Goal: Task Accomplishment & Management: Complete application form

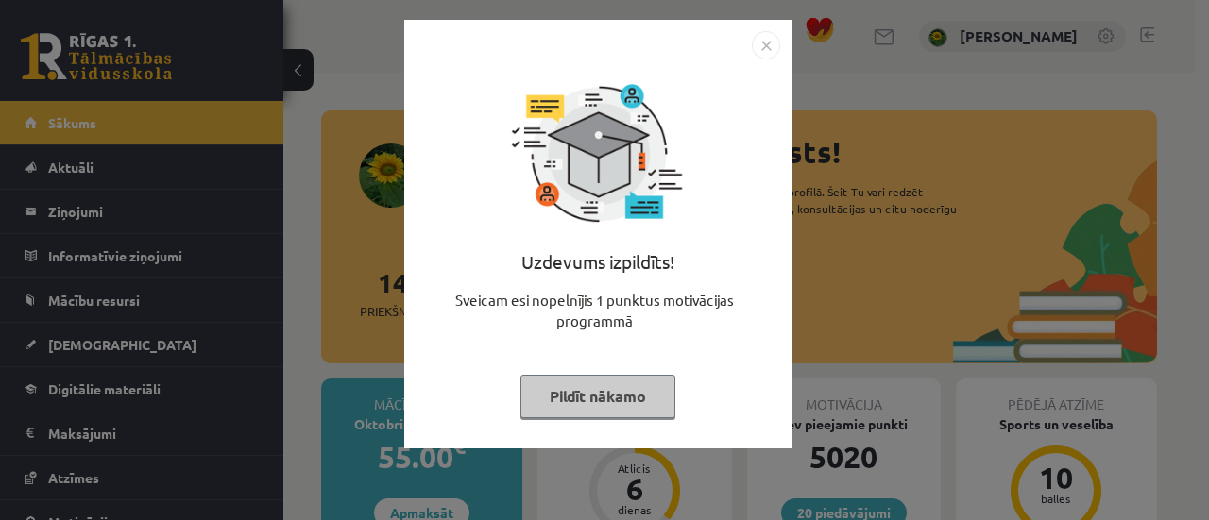
click at [765, 46] on img "Close" at bounding box center [766, 45] width 28 height 28
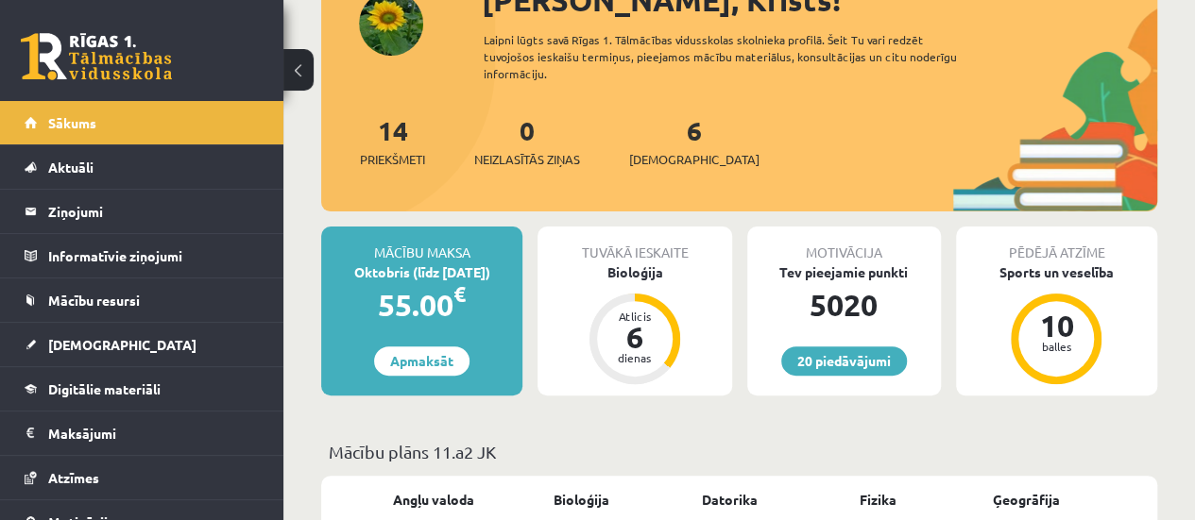
scroll to position [153, 0]
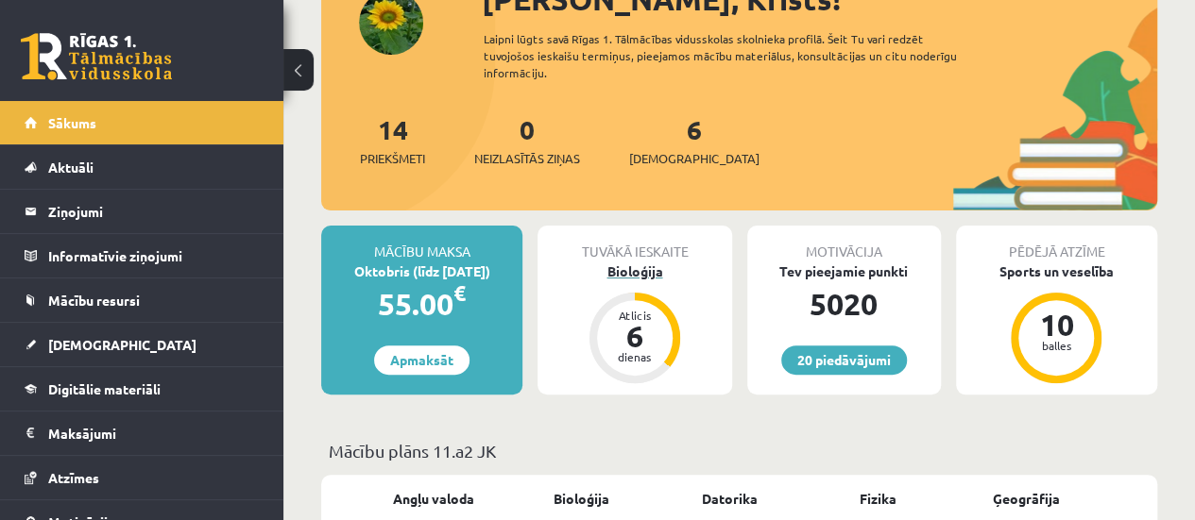
click at [636, 304] on div "Atlicis 6 dienas" at bounding box center [635, 338] width 76 height 76
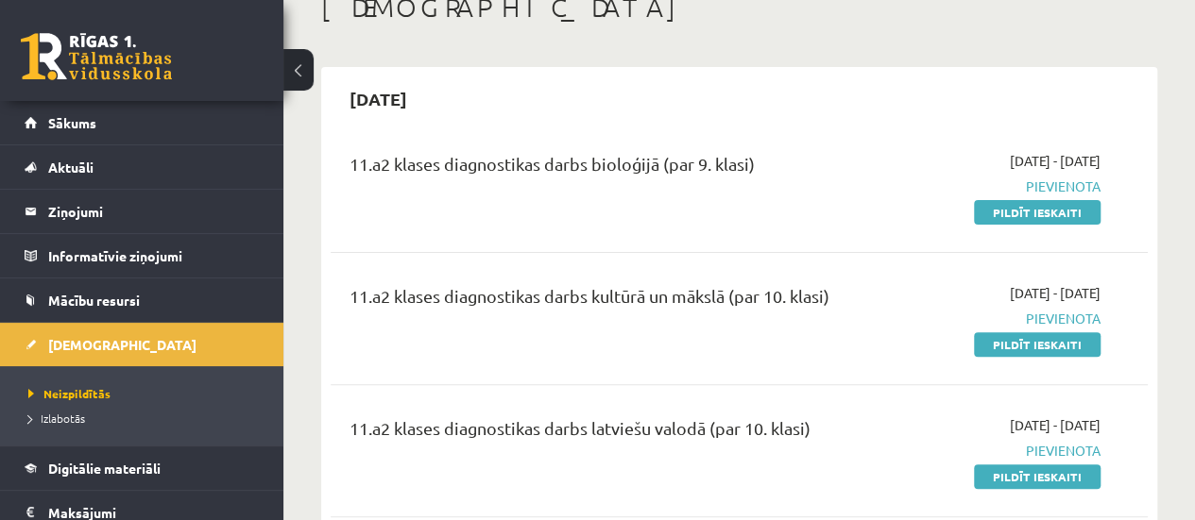
scroll to position [118, 0]
click at [1031, 211] on link "Pildīt ieskaiti" at bounding box center [1037, 213] width 127 height 25
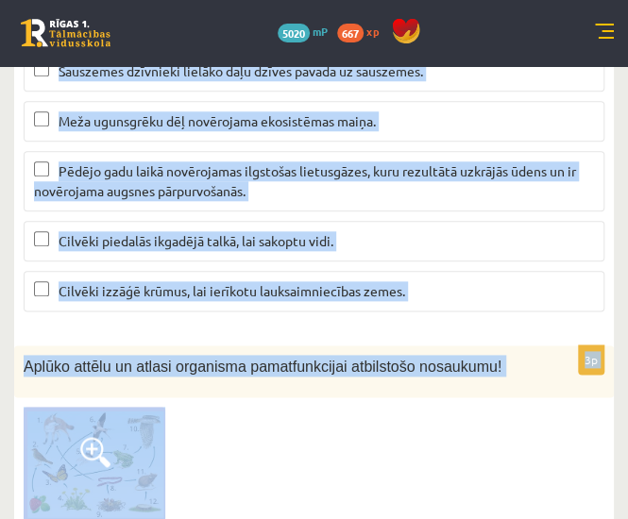
scroll to position [8169, 0]
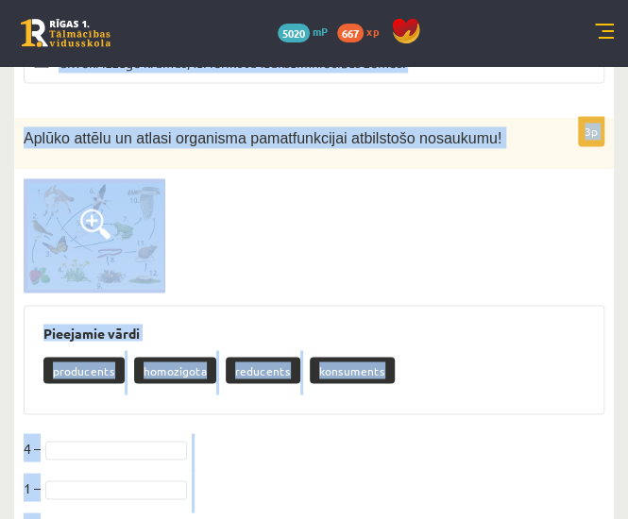
drag, startPoint x: 19, startPoint y: 288, endPoint x: 464, endPoint y: 486, distance: 487.0
copy form "Atzīmē mākslīgo ekosistēmu! Ezers Vasarnīca Grāmata Siltumnīca 1p Aplūko doto r…"
click at [517, 213] on div at bounding box center [314, 235] width 581 height 114
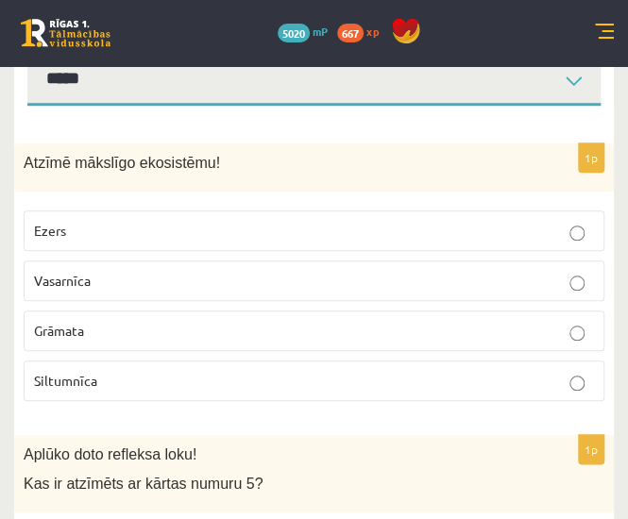
scroll to position [266, 0]
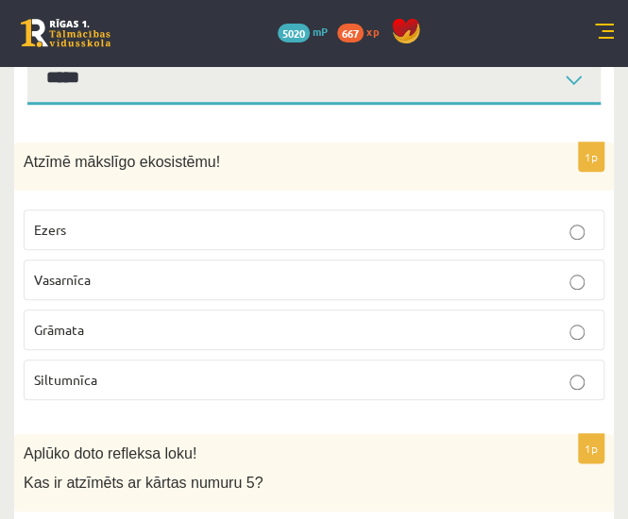
click at [293, 370] on p "Siltumnīca" at bounding box center [314, 380] width 560 height 20
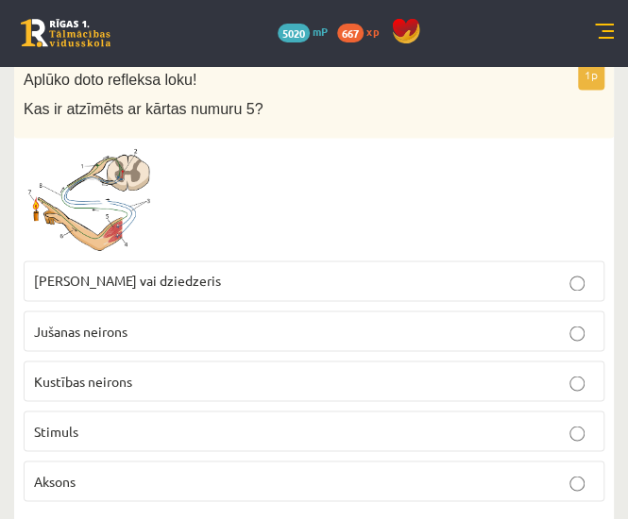
scroll to position [642, 0]
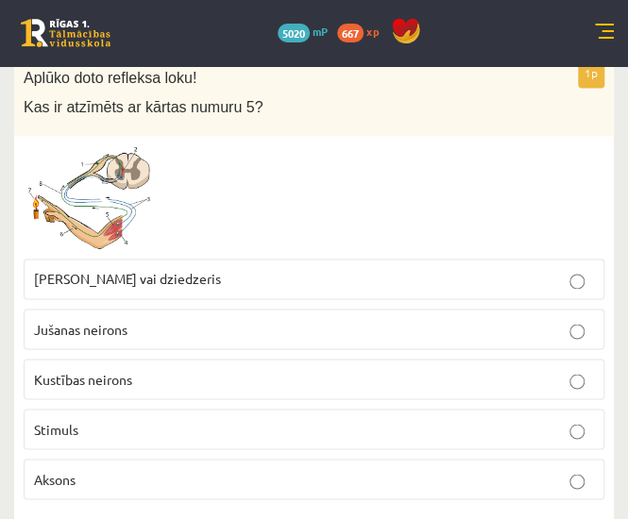
click at [140, 369] on p "Kustības neirons" at bounding box center [314, 379] width 560 height 20
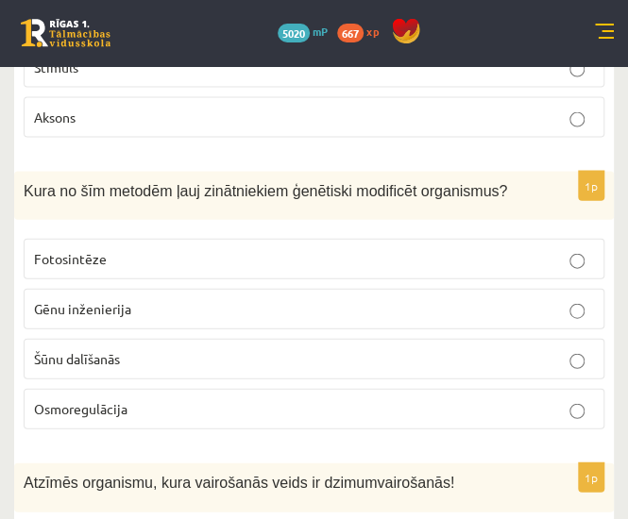
scroll to position [1006, 0]
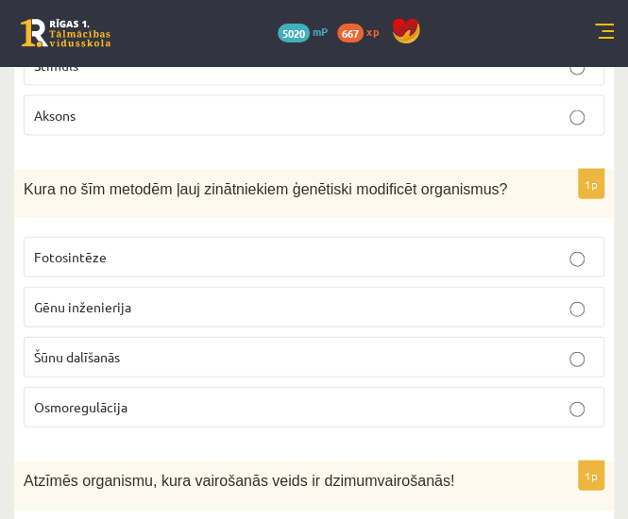
click at [149, 297] on p "Gēnu inženierija" at bounding box center [314, 307] width 560 height 20
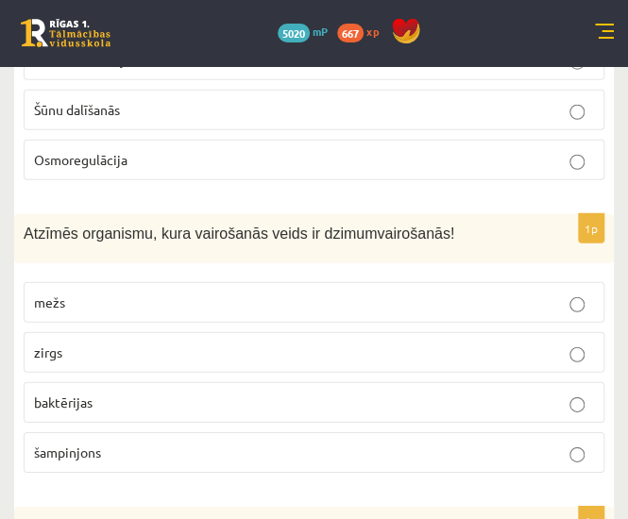
scroll to position [1264, 0]
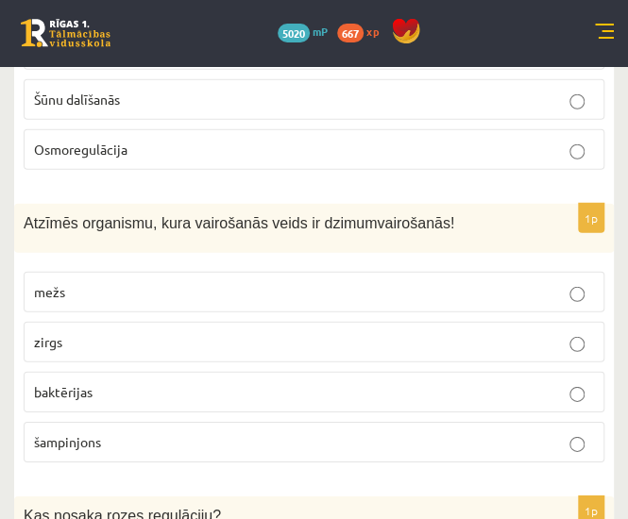
click at [538, 332] on p "zirgs" at bounding box center [314, 342] width 560 height 20
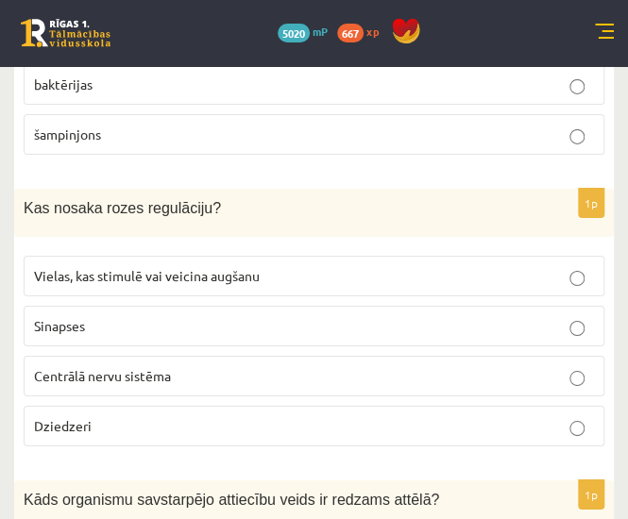
scroll to position [1573, 0]
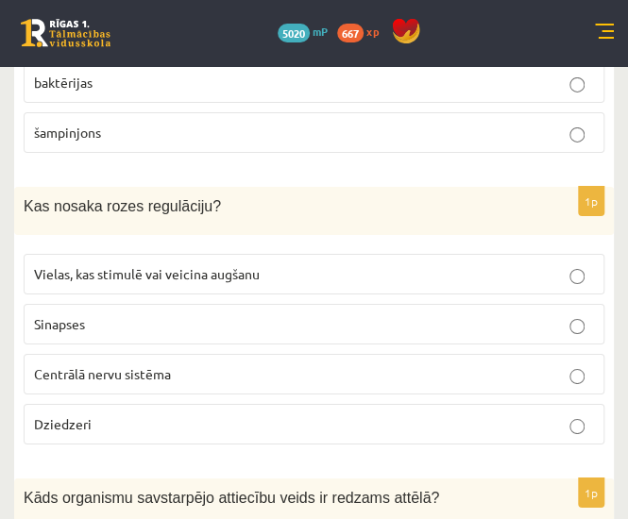
click at [497, 264] on p "Vielas, kas stimulē vai veicina augšanu" at bounding box center [314, 274] width 560 height 20
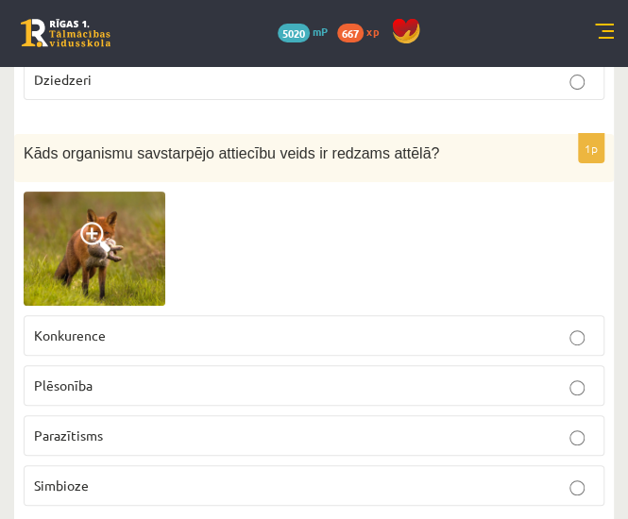
scroll to position [1920, 0]
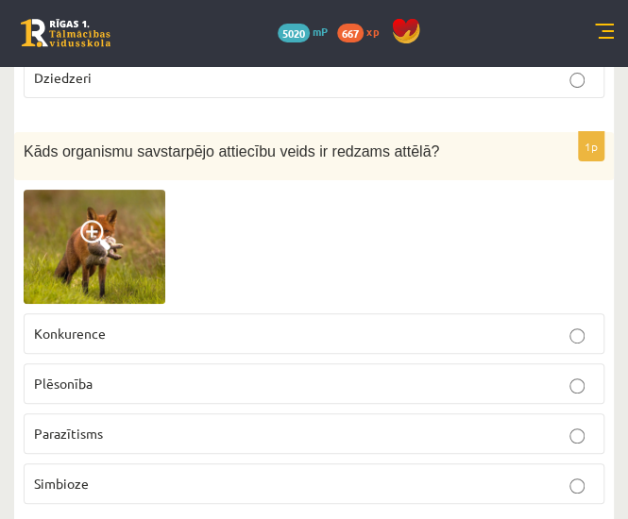
click at [409, 374] on p "Plēsonība" at bounding box center [314, 384] width 560 height 20
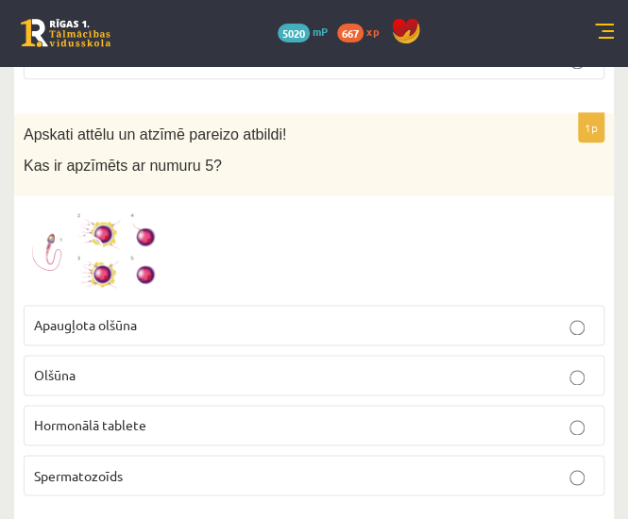
scroll to position [2346, 0]
click at [225, 465] on p "Spermatozoīds" at bounding box center [314, 475] width 560 height 20
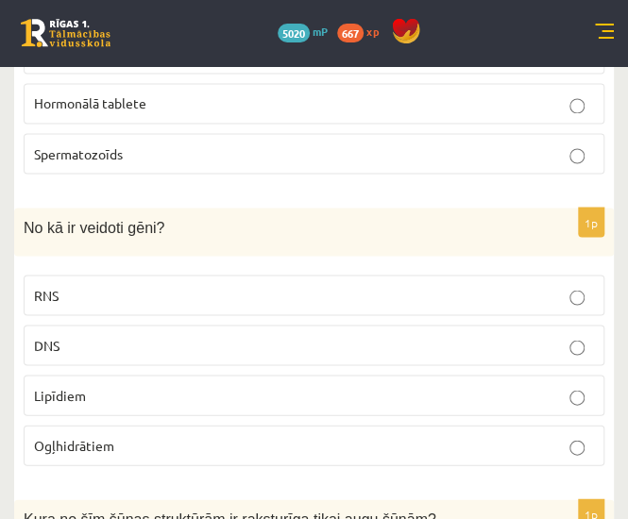
scroll to position [2668, 0]
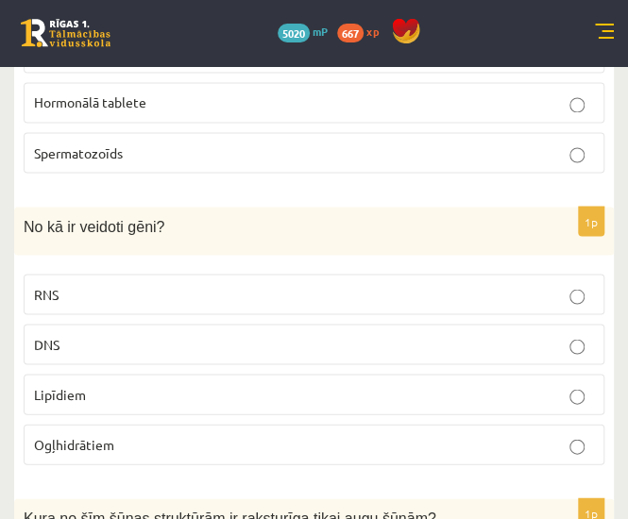
click at [264, 334] on p "DNS" at bounding box center [314, 344] width 560 height 20
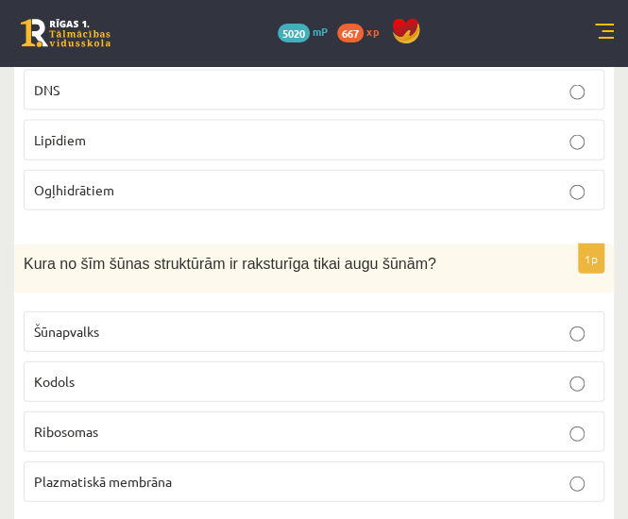
scroll to position [2923, 0]
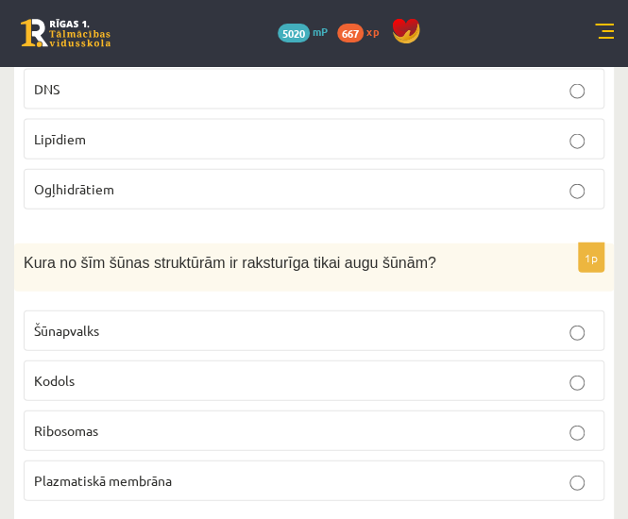
click at [440, 321] on p "Šūnapvalks" at bounding box center [314, 331] width 560 height 20
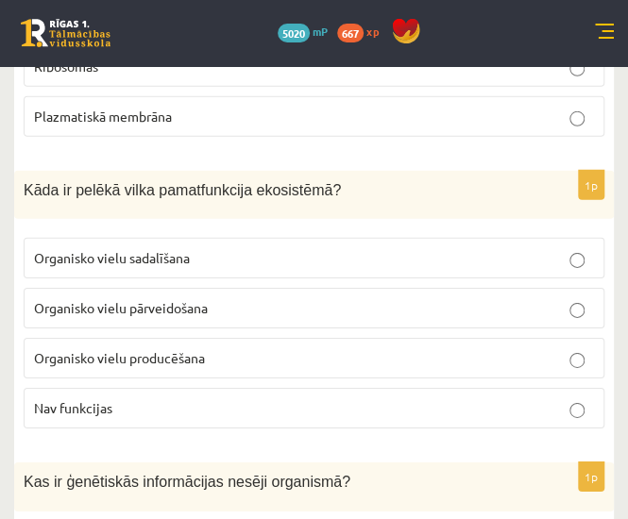
scroll to position [3288, 0]
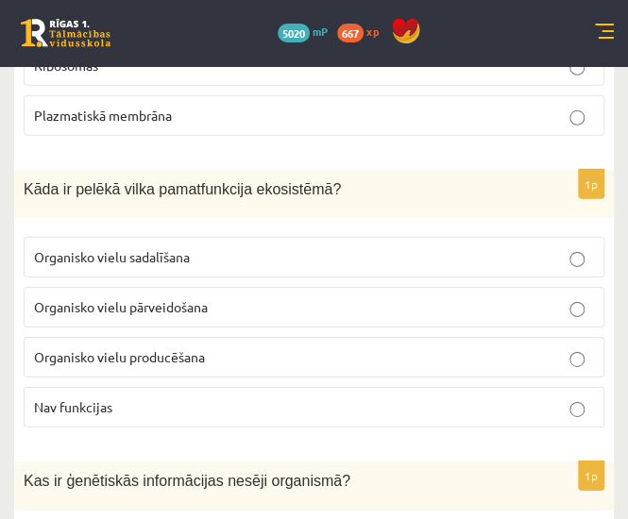
click at [400, 297] on p "Organisko vielu pārveidošana" at bounding box center [314, 307] width 560 height 20
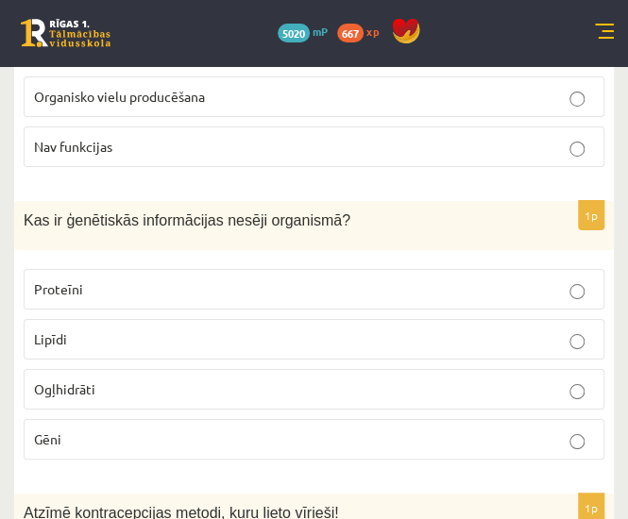
scroll to position [3560, 0]
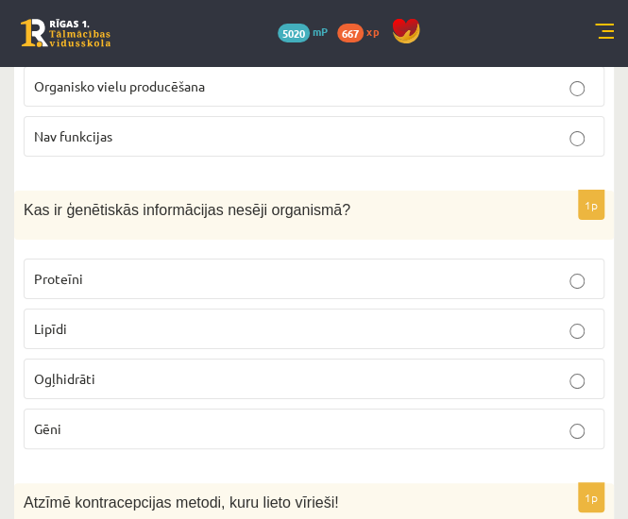
click at [306, 409] on label "Gēni" at bounding box center [314, 429] width 581 height 41
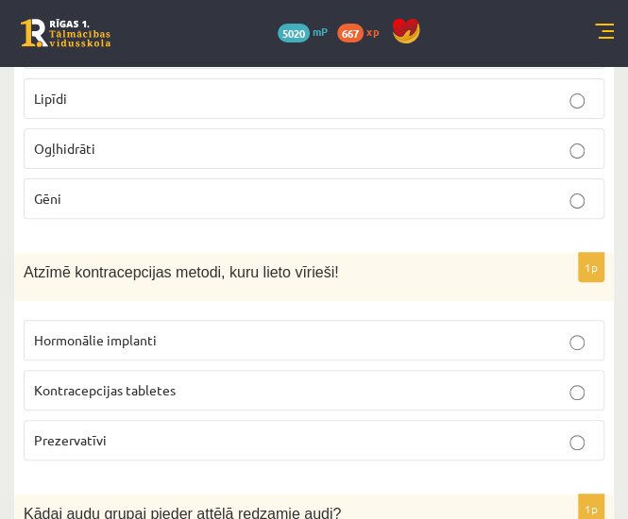
scroll to position [3796, 0]
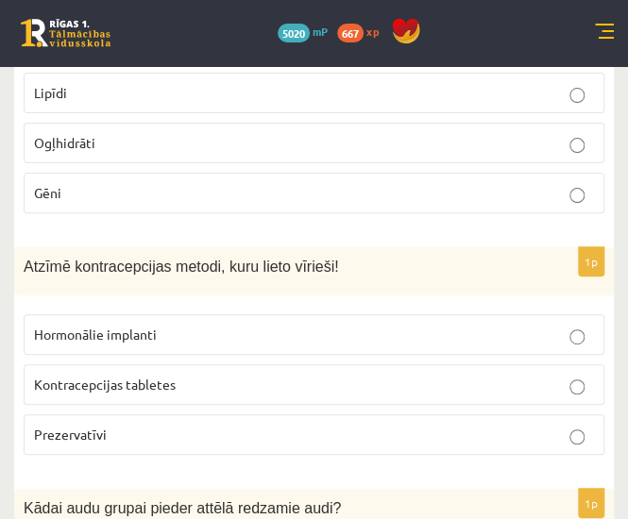
click at [407, 425] on p "Prezervatīvi" at bounding box center [314, 435] width 560 height 20
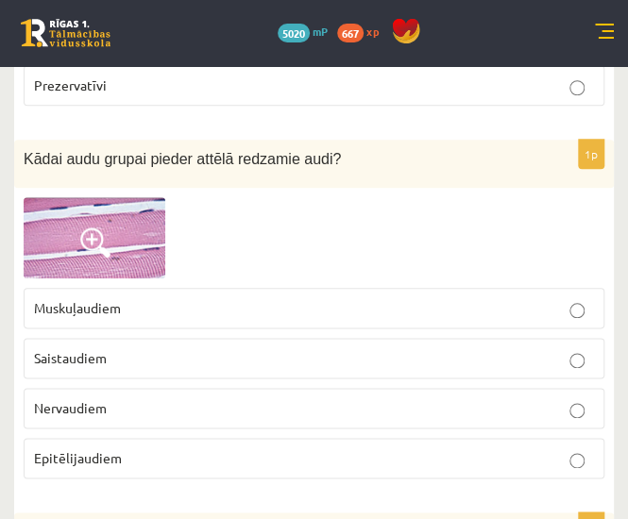
scroll to position [4146, 0]
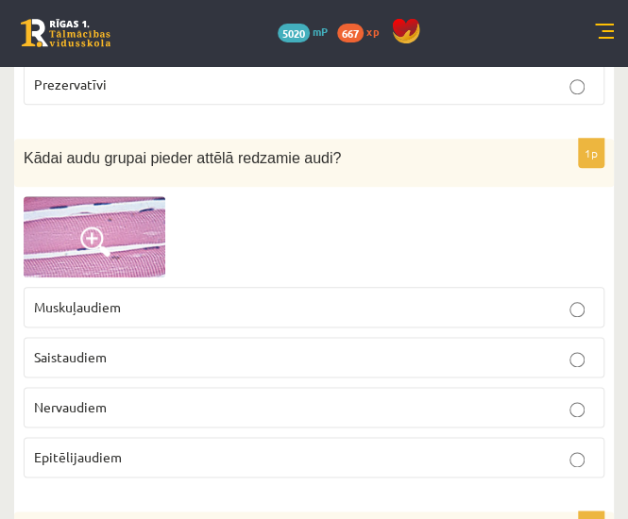
click at [383, 398] on p "Nervaudiem" at bounding box center [314, 408] width 560 height 20
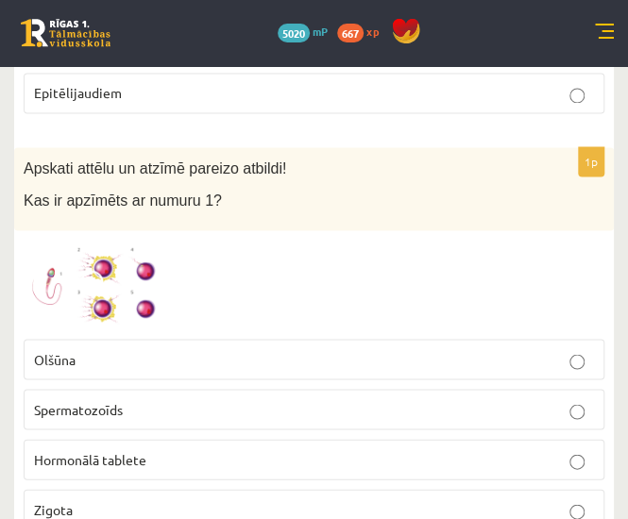
scroll to position [4512, 0]
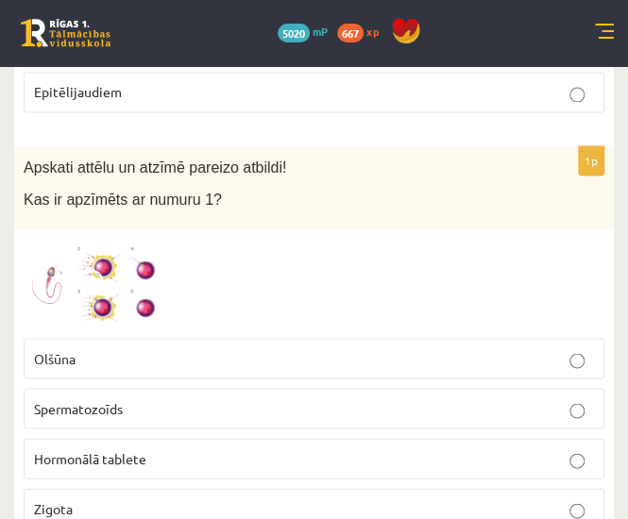
click at [266, 399] on p "Spermatozoīds" at bounding box center [314, 409] width 560 height 20
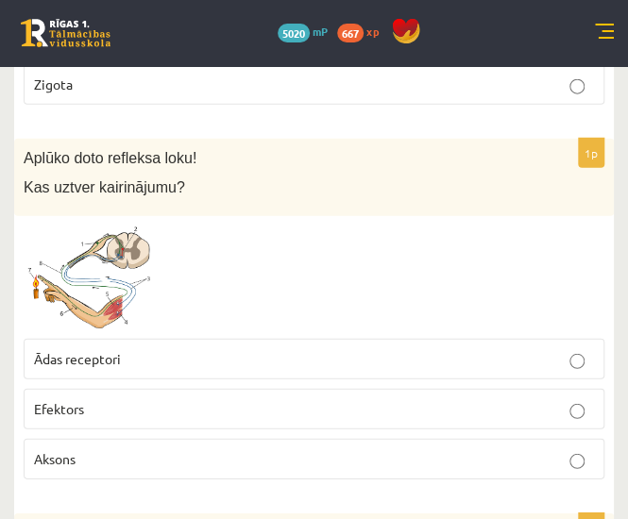
scroll to position [4937, 0]
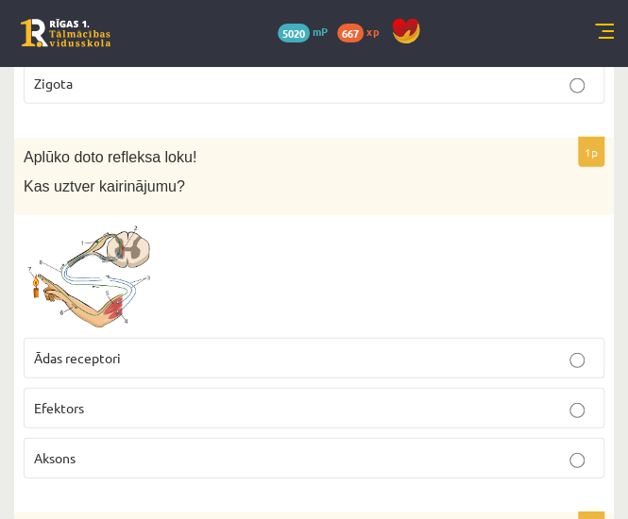
click at [281, 348] on p "Ādas receptori" at bounding box center [314, 358] width 560 height 20
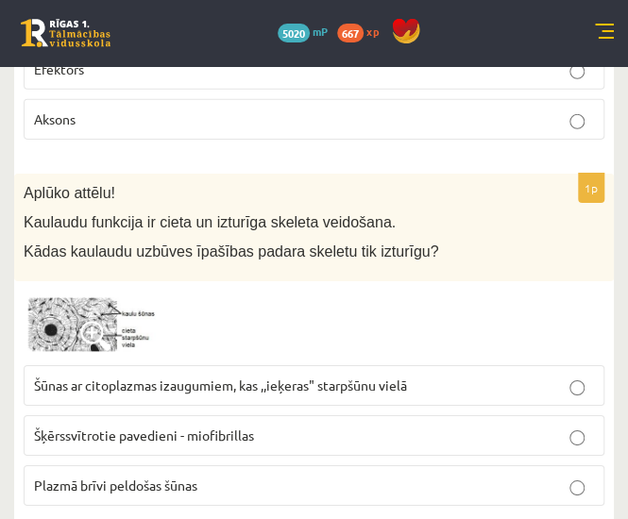
scroll to position [5277, 0]
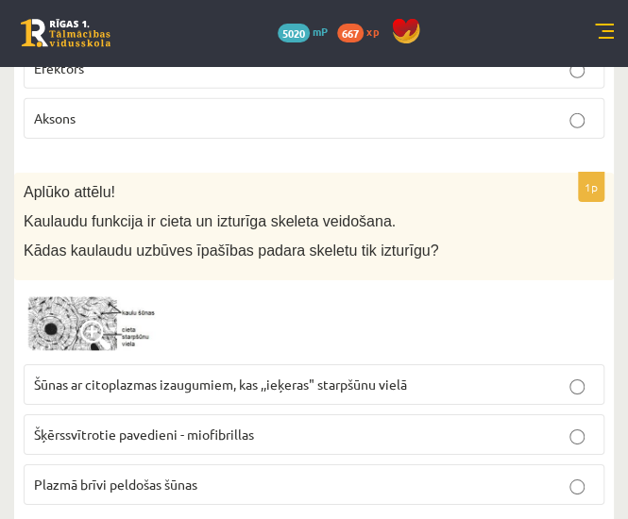
click at [448, 375] on p "Šūnas ar citoplazmas izaugumiem, kas ,,ieķeras" starpšūnu vielā" at bounding box center [314, 385] width 560 height 20
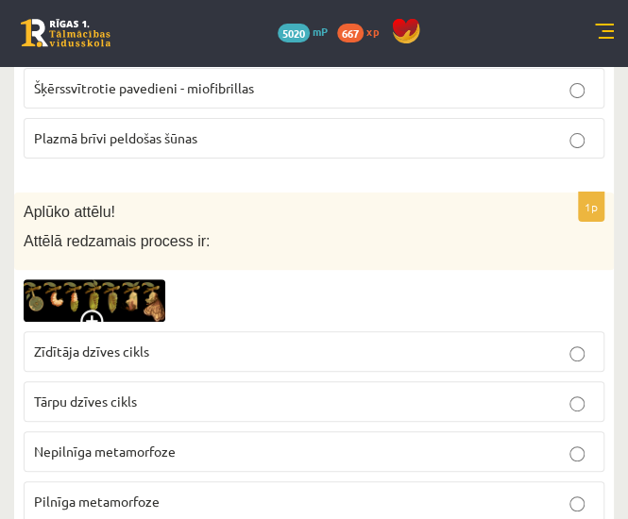
scroll to position [5624, 0]
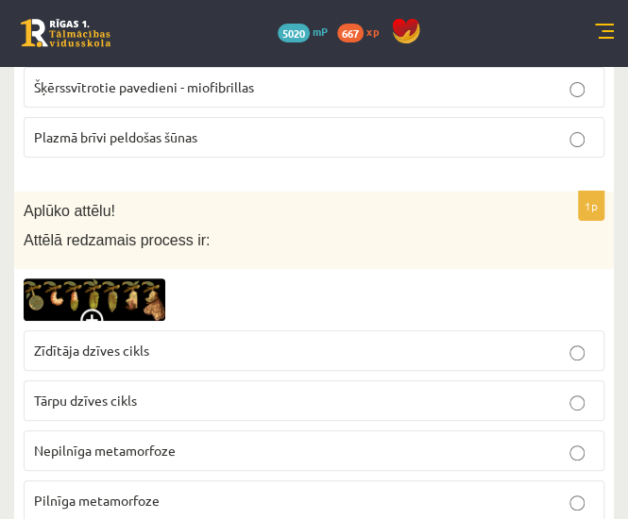
click at [363, 491] on p "Pilnīga metamorfoze" at bounding box center [314, 501] width 560 height 20
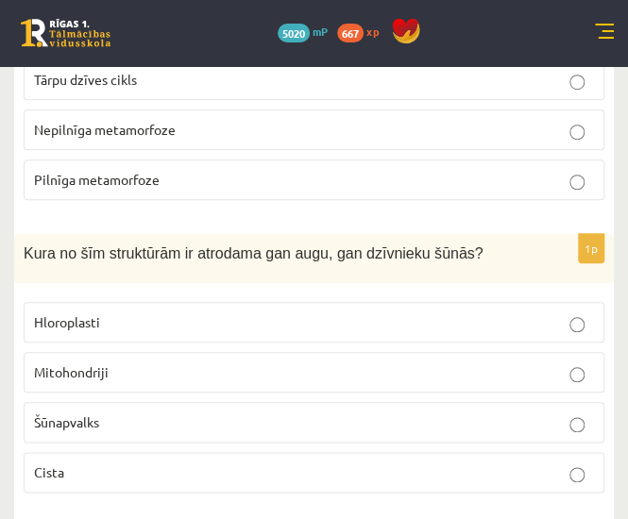
scroll to position [5952, 0]
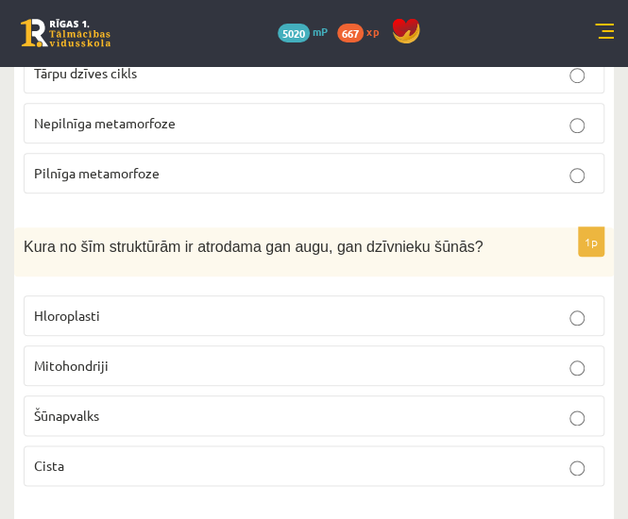
click at [417, 356] on p "Mitohondriji" at bounding box center [314, 366] width 560 height 20
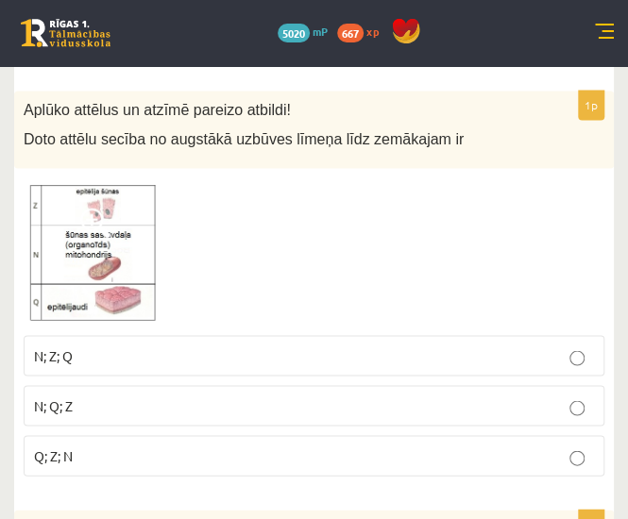
scroll to position [6383, 0]
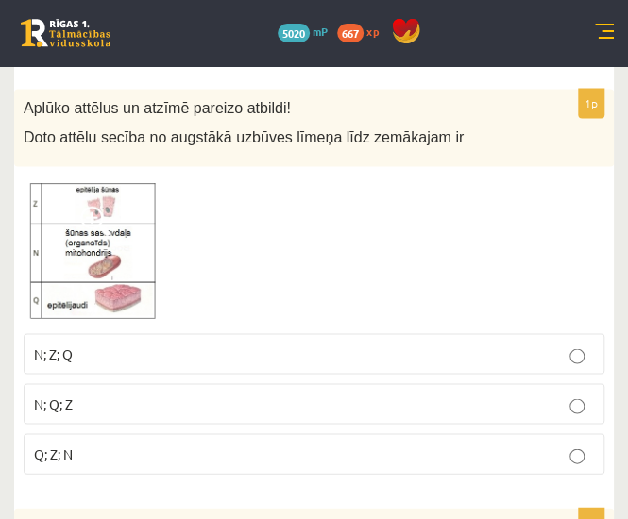
click at [232, 383] on label "N; Q; Z" at bounding box center [314, 403] width 581 height 41
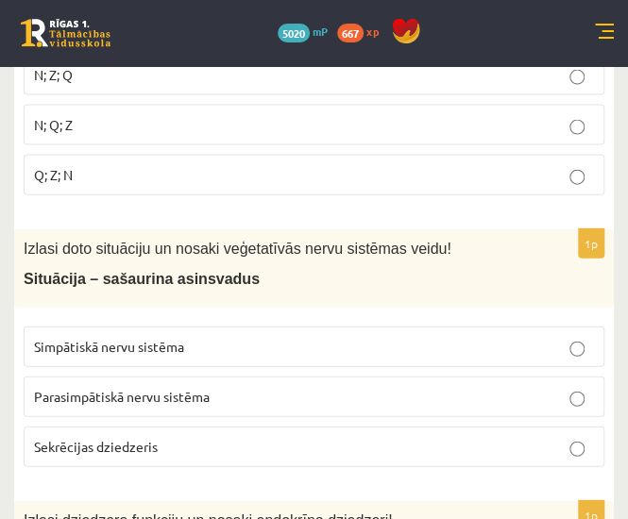
scroll to position [6665, 0]
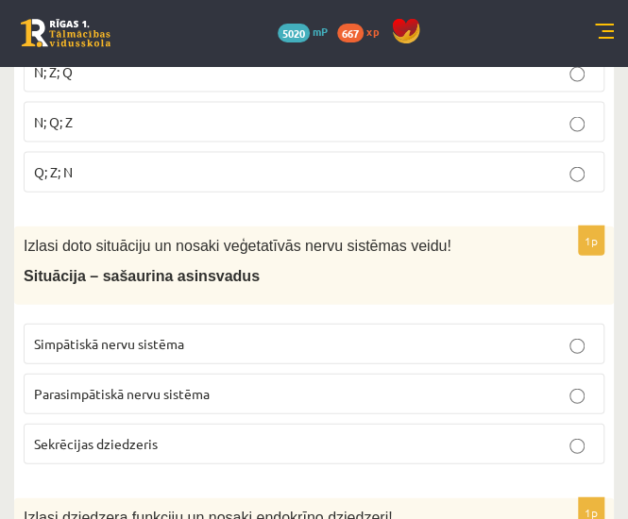
click at [278, 324] on label "Simpātiskā nervu sistēma" at bounding box center [314, 344] width 581 height 41
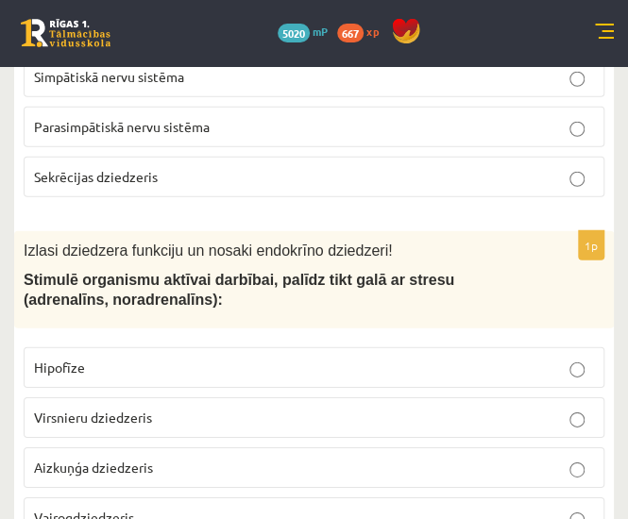
scroll to position [6937, 0]
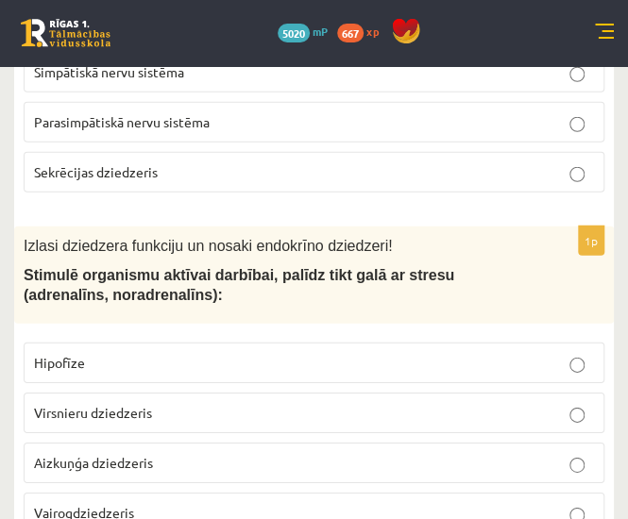
click at [523, 403] on p "Virsnieru dziedzeris" at bounding box center [314, 413] width 560 height 20
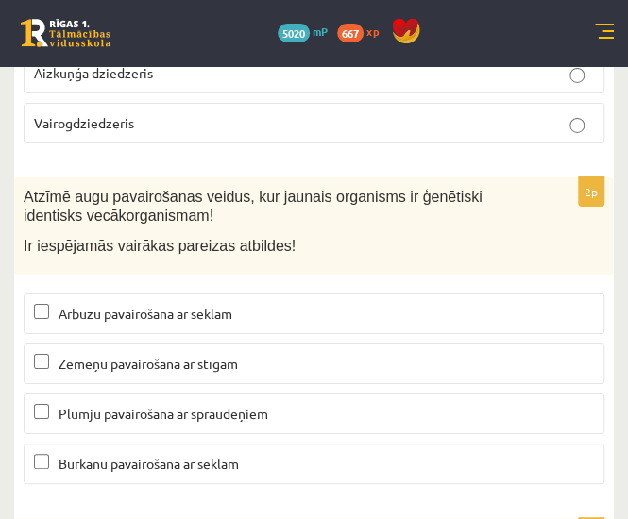
scroll to position [7328, 0]
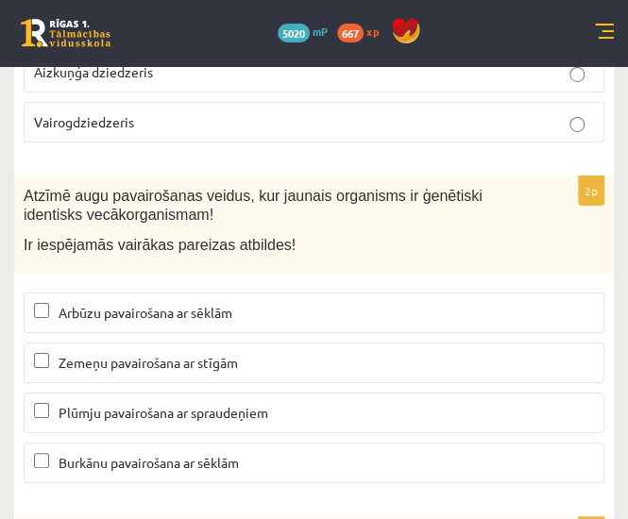
click at [484, 353] on p "Zemeņu pavairošana ar stīgām" at bounding box center [314, 363] width 560 height 20
click at [421, 393] on label "Plūmju pavairošana ar spraudeņiem" at bounding box center [314, 413] width 581 height 41
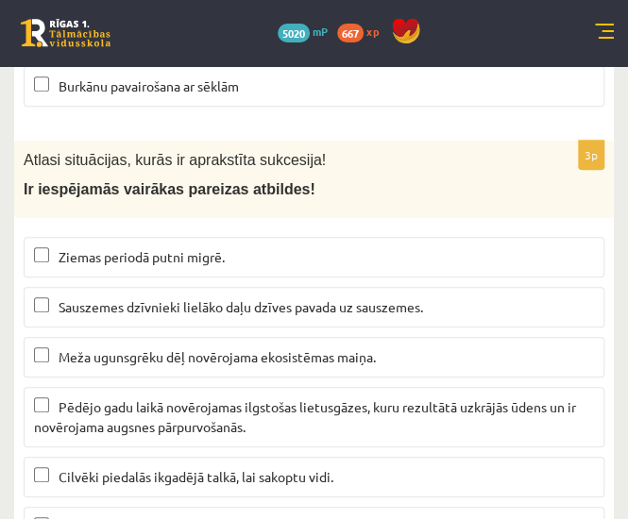
scroll to position [7706, 0]
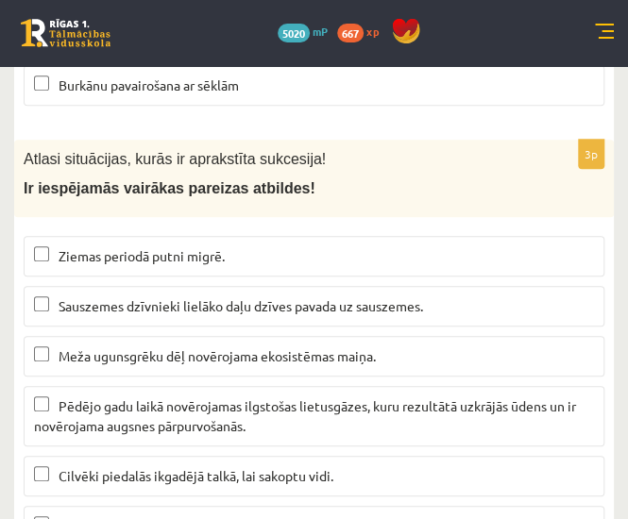
click at [423, 347] on p "Meža ugunsgrēku dēļ novērojama ekosistēmas maiņa." at bounding box center [314, 357] width 560 height 20
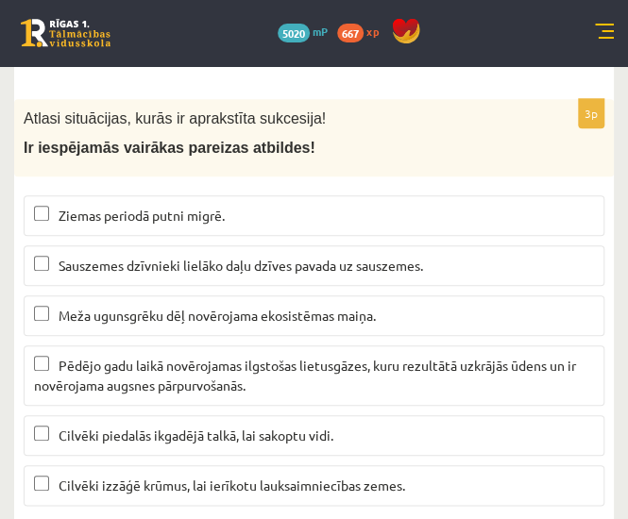
scroll to position [7748, 0]
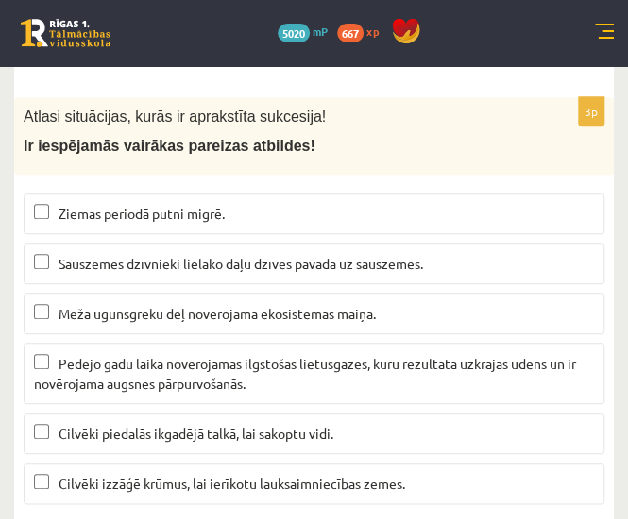
click at [399, 355] on span "Pēdējo gadu laikā novērojamas ilgstošas lietusgāzes, kuru rezultātā uzkrājās ūd…" at bounding box center [305, 373] width 542 height 37
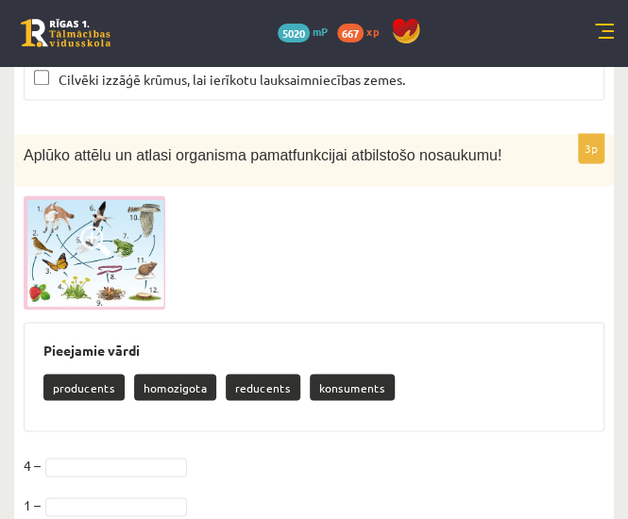
scroll to position [8169, 0]
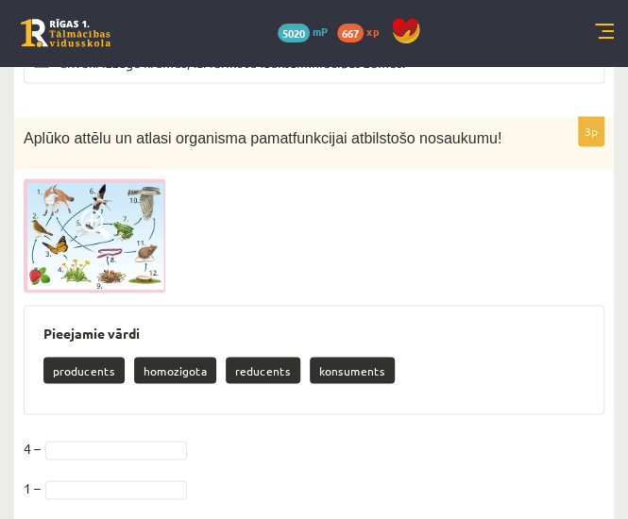
click at [351, 357] on p "konsuments" at bounding box center [352, 370] width 85 height 26
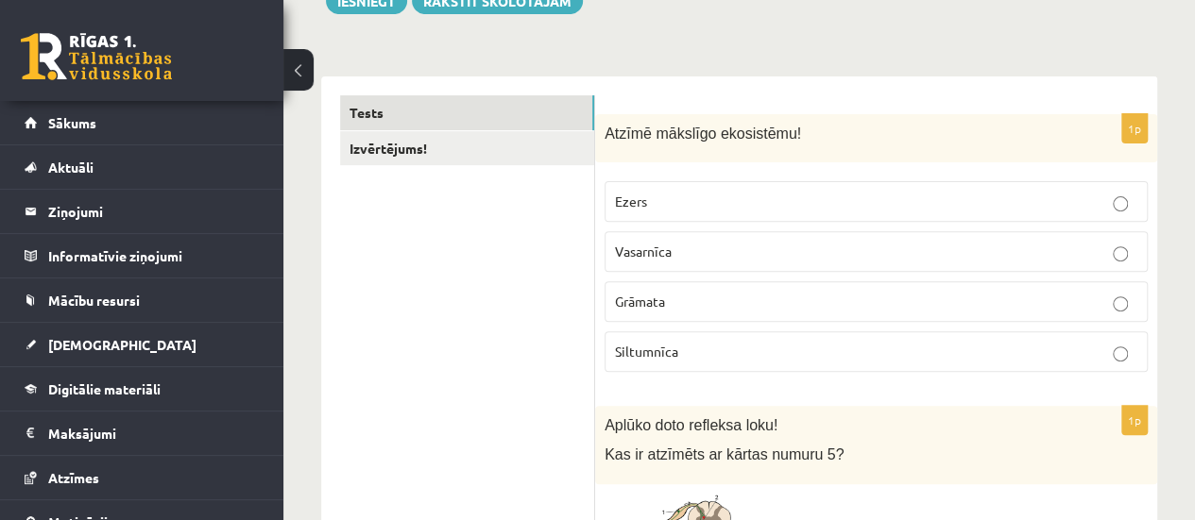
scroll to position [0, 0]
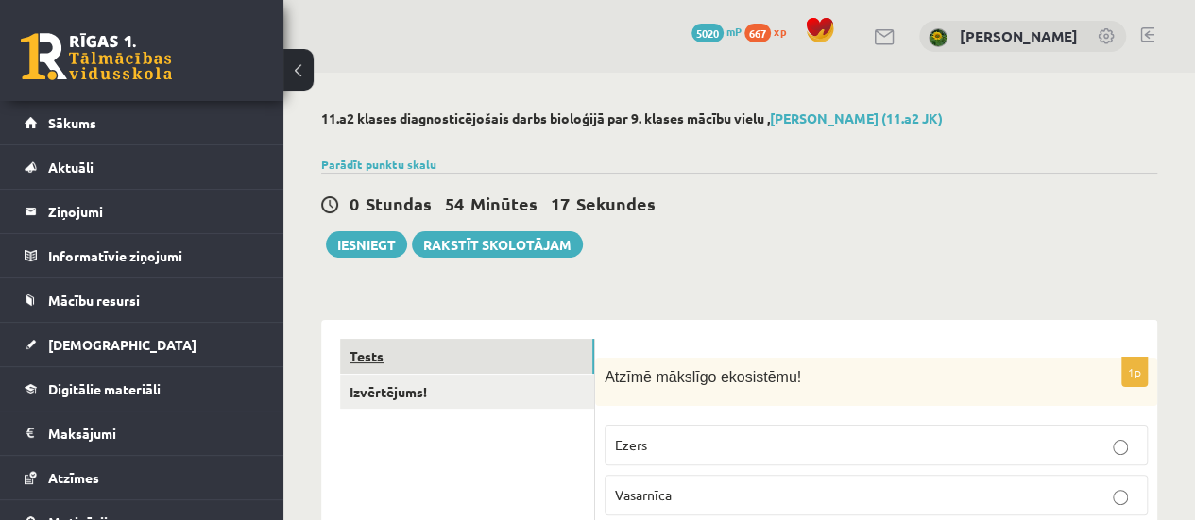
click at [368, 350] on link "Tests" at bounding box center [467, 356] width 254 height 35
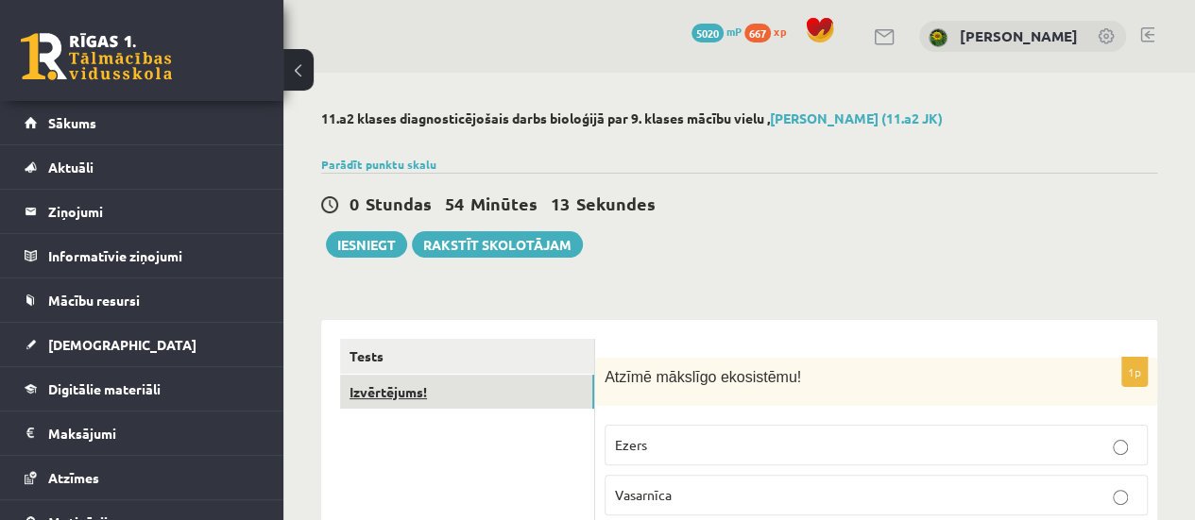
click at [388, 396] on link "Izvērtējums!" at bounding box center [467, 392] width 254 height 35
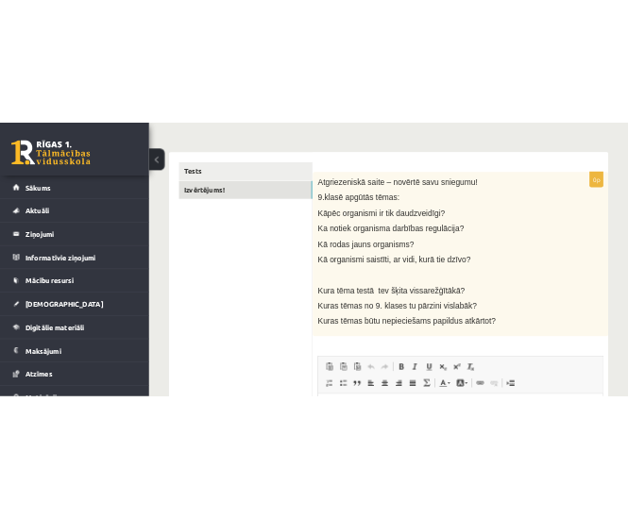
scroll to position [265, 0]
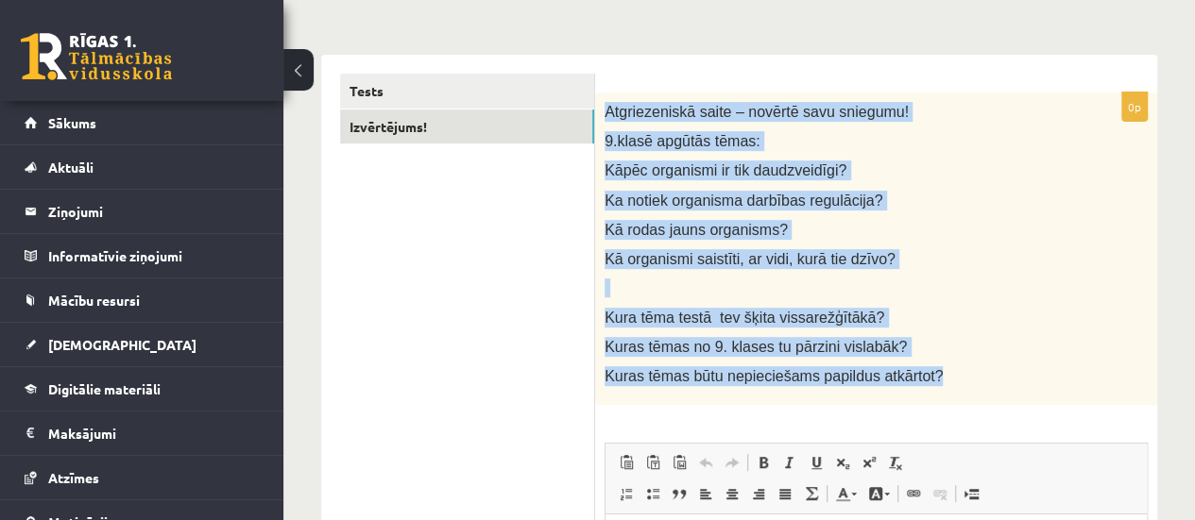
drag, startPoint x: 597, startPoint y: 109, endPoint x: 935, endPoint y: 381, distance: 433.9
click at [935, 381] on div "Atgriezeniskā saite – novērtē savu sniegumu! 9.klasē apgūtās tēmas: Kāpēc organ…" at bounding box center [876, 250] width 562 height 314
copy div "Atgriezeniskā saite – novērtē savu sniegumu! 9.klasē apgūtās tēmas: Kāpēc organ…"
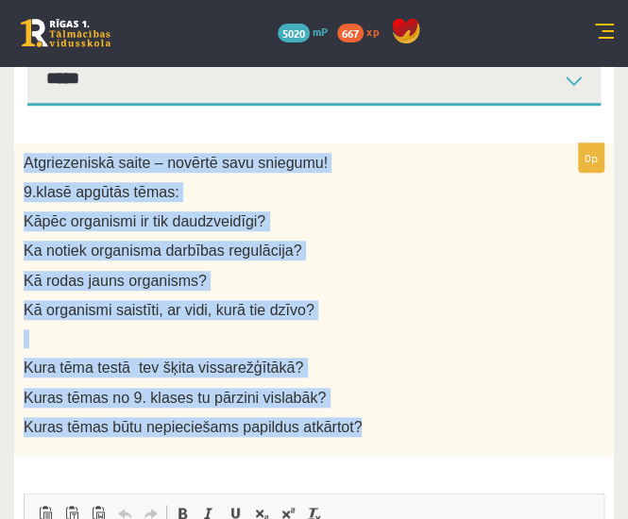
click at [455, 271] on p "Kā rodas jauns organisms?" at bounding box center [267, 281] width 486 height 20
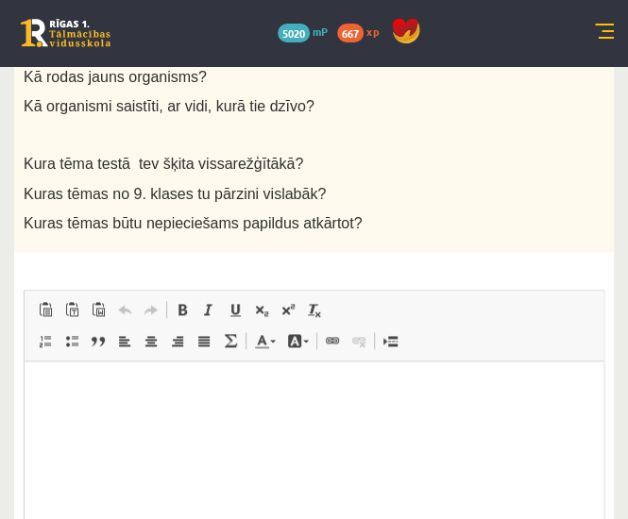
scroll to position [477, 0]
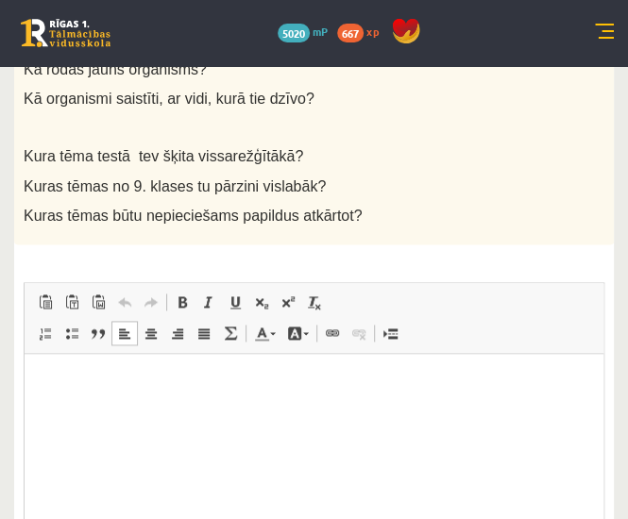
click at [199, 361] on html at bounding box center [314, 383] width 579 height 58
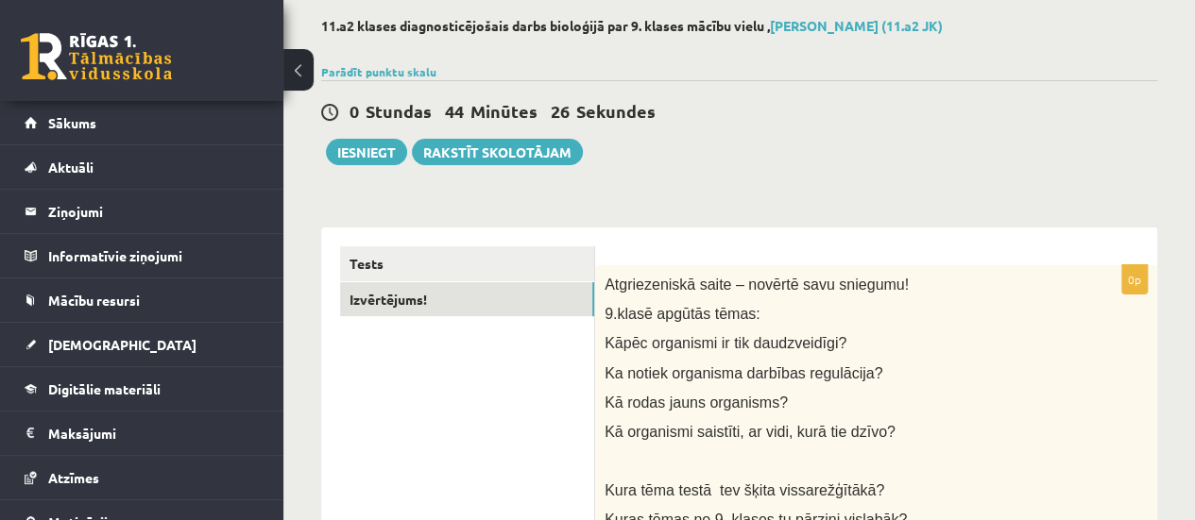
scroll to position [92, 0]
click at [351, 146] on button "Iesniegt" at bounding box center [366, 153] width 81 height 26
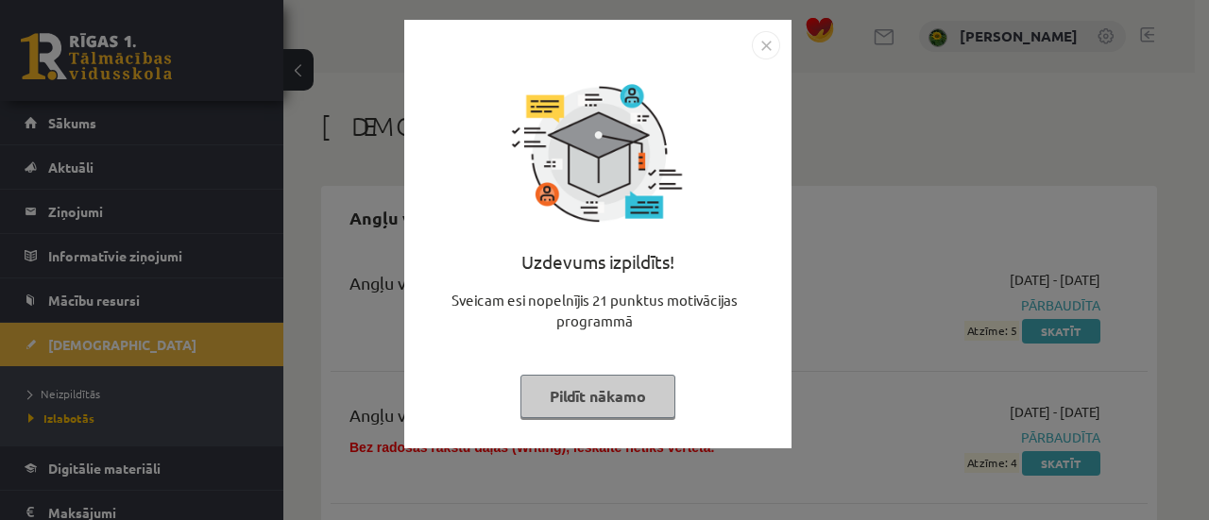
click at [769, 44] on img "Close" at bounding box center [766, 45] width 28 height 28
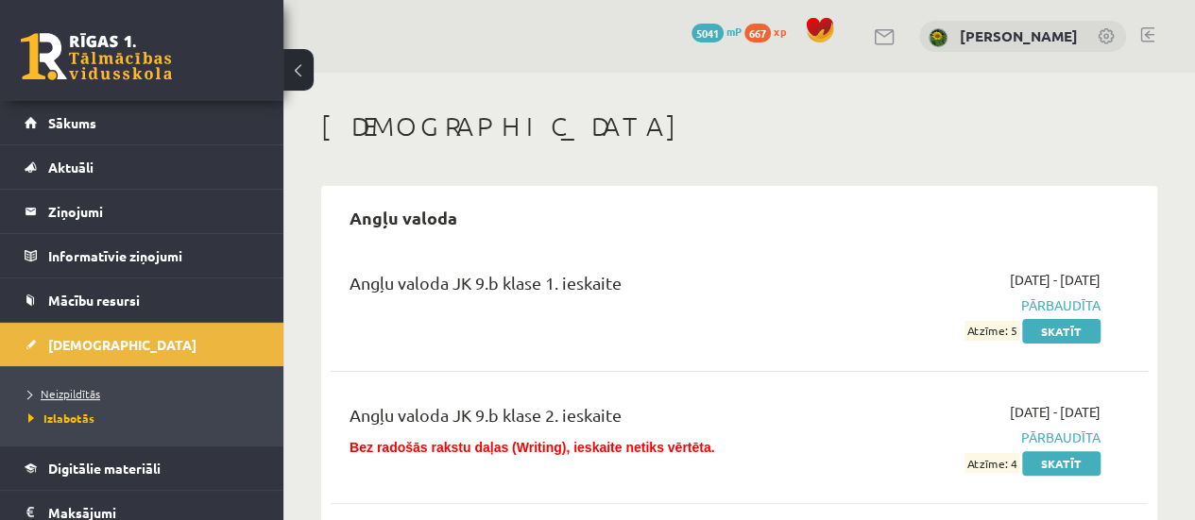
click at [82, 392] on span "Neizpildītās" at bounding box center [64, 393] width 72 height 15
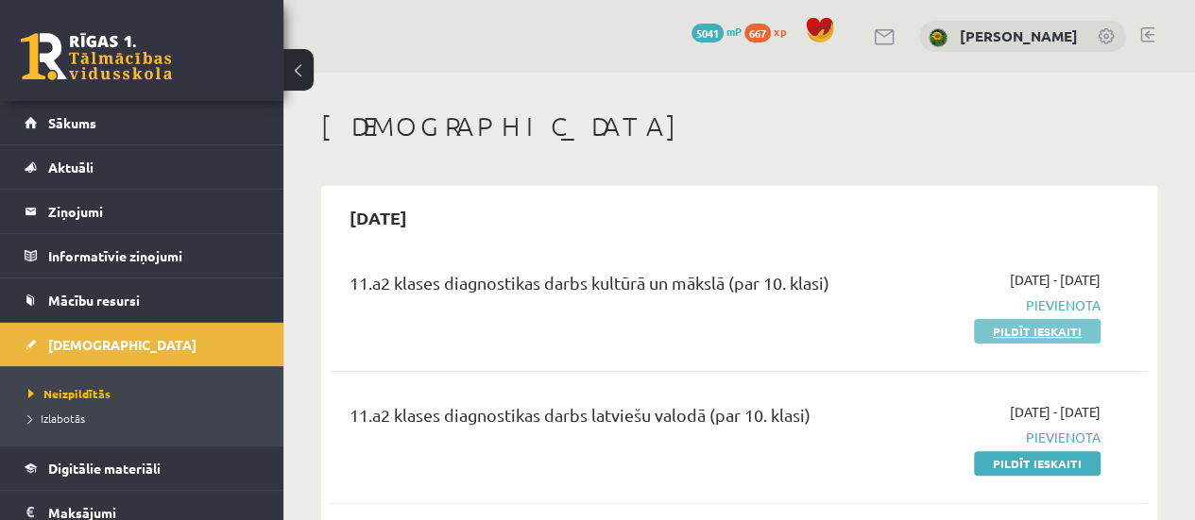
click at [1001, 332] on link "Pildīt ieskaiti" at bounding box center [1037, 331] width 127 height 25
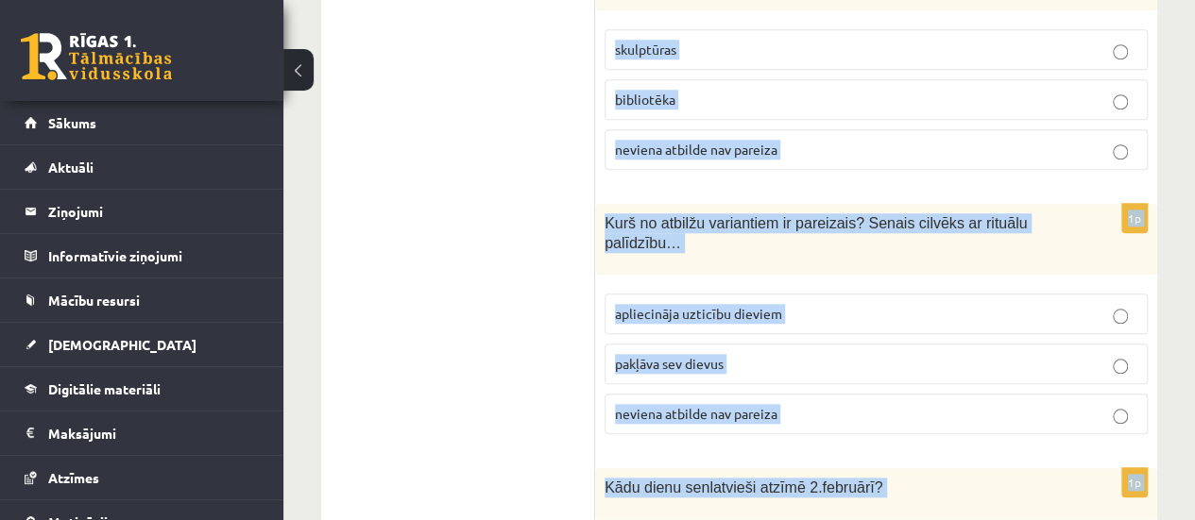
scroll to position [8075, 0]
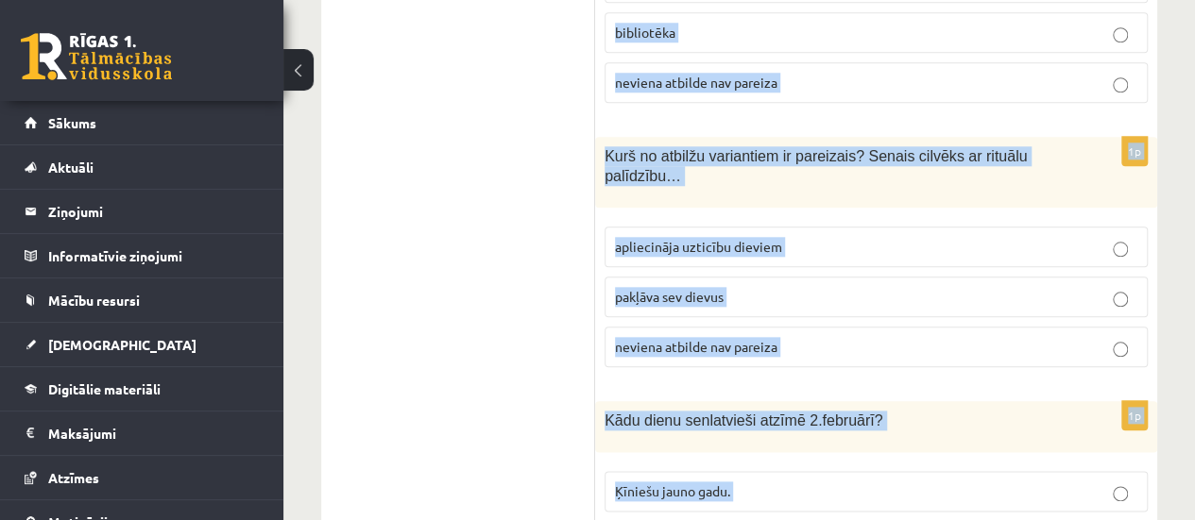
drag, startPoint x: 603, startPoint y: 89, endPoint x: 905, endPoint y: 450, distance: 470.7
drag, startPoint x: 601, startPoint y: 269, endPoint x: 808, endPoint y: 565, distance: 361.3
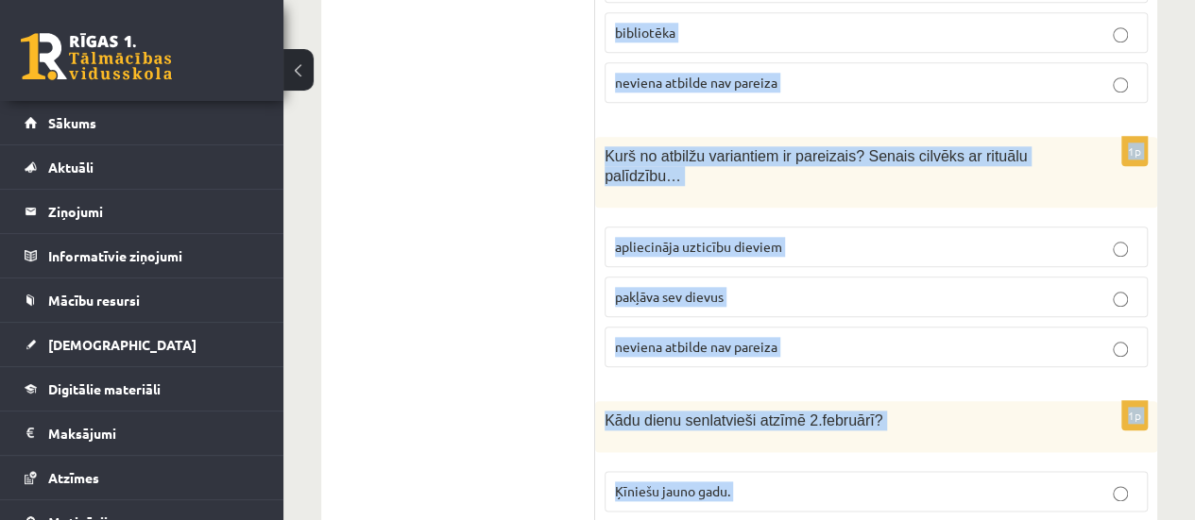
copy form "Ko simbolizē vertikālā līnija šajā zīmējumā uz šamaņa bungām? Maģisko bultu Med…"
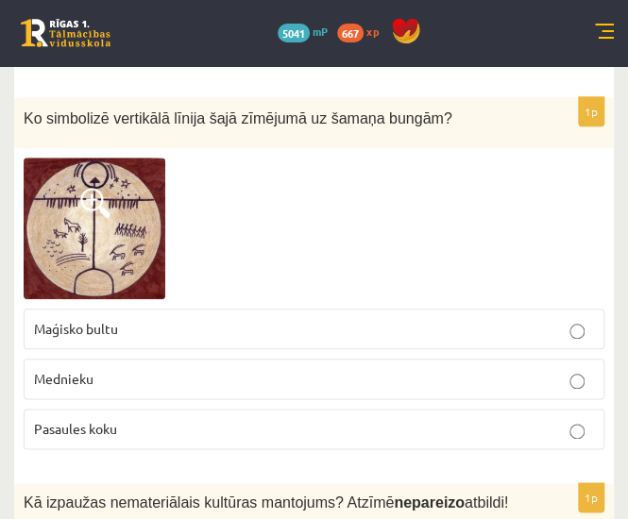
scroll to position [313, 0]
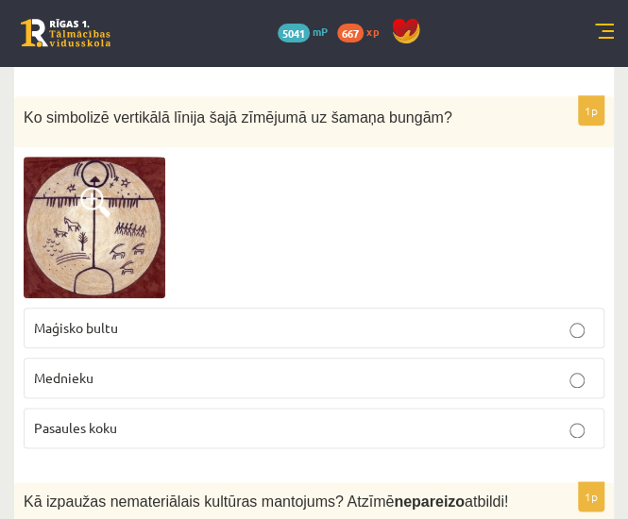
click at [334, 420] on p "Pasaules koku" at bounding box center [314, 428] width 560 height 20
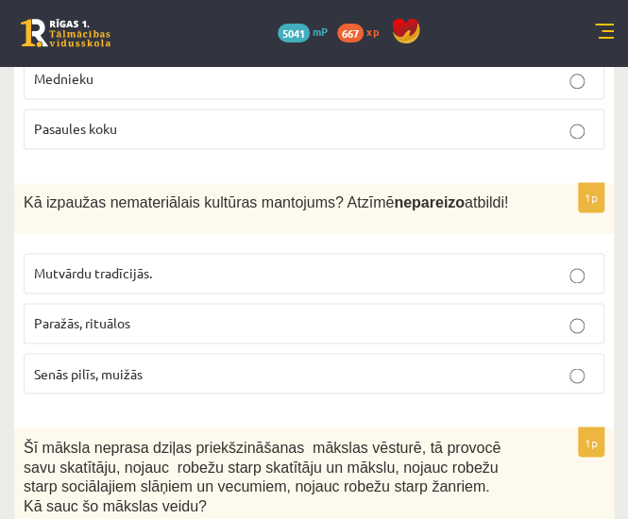
scroll to position [614, 0]
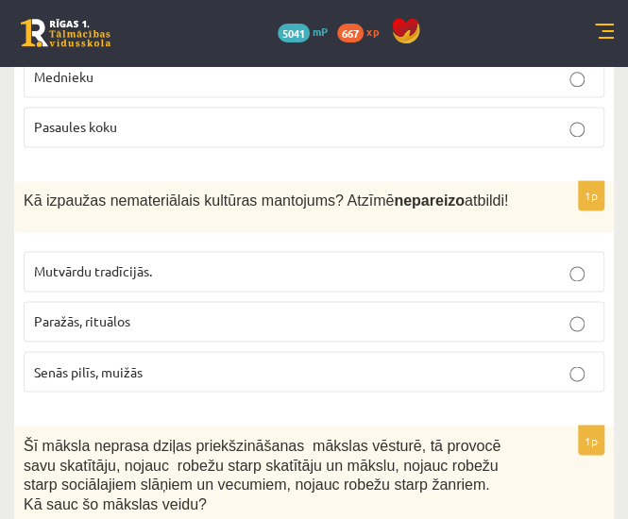
click at [191, 367] on p "Senās pilīs, muižās" at bounding box center [314, 372] width 560 height 20
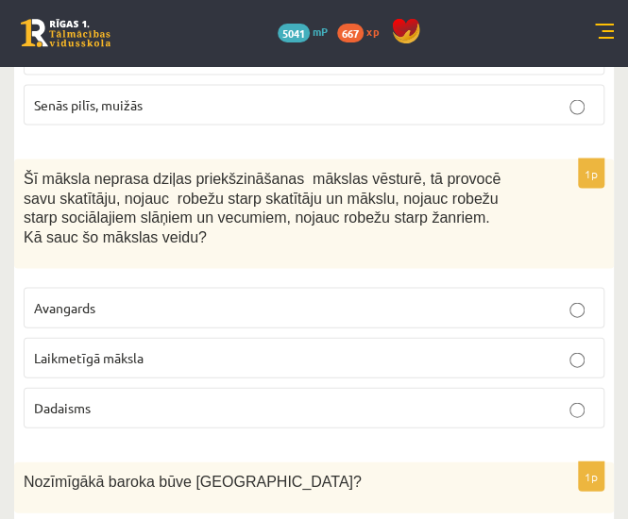
scroll to position [882, 0]
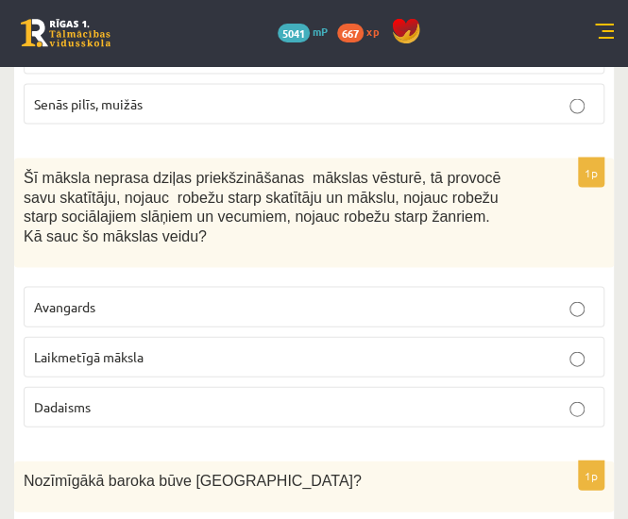
click at [189, 355] on p "Laikmetīgā māksla" at bounding box center [314, 357] width 560 height 20
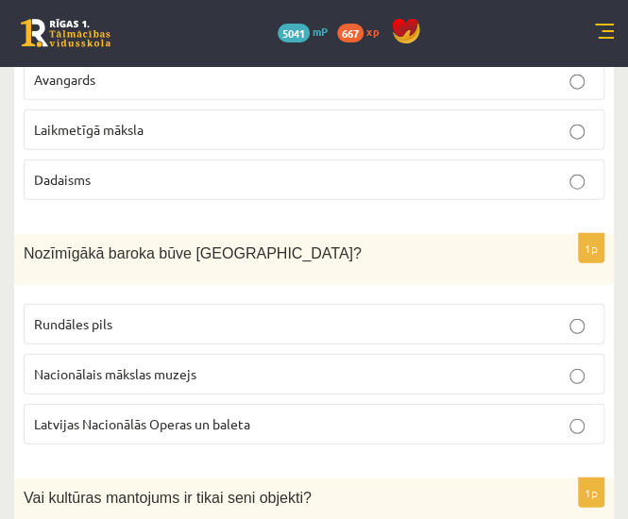
scroll to position [1145, 0]
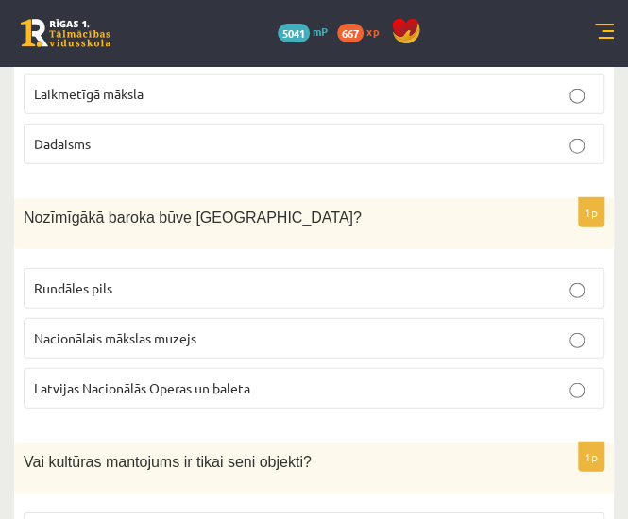
click at [189, 282] on p "Rundāles pils" at bounding box center [314, 289] width 560 height 20
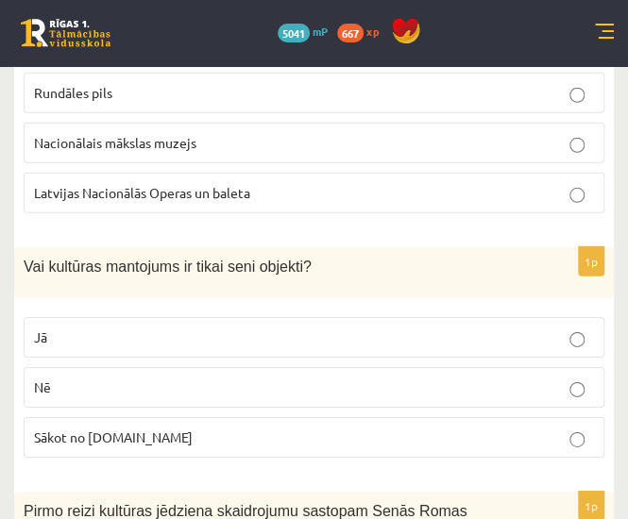
scroll to position [1342, 0]
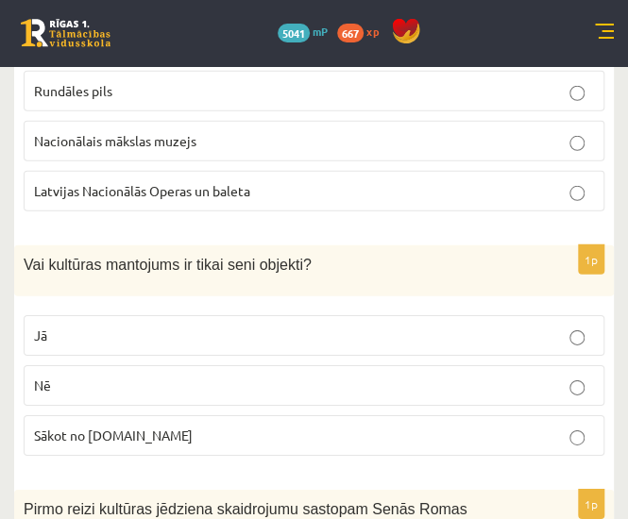
click at [418, 376] on p "Nē" at bounding box center [314, 386] width 560 height 20
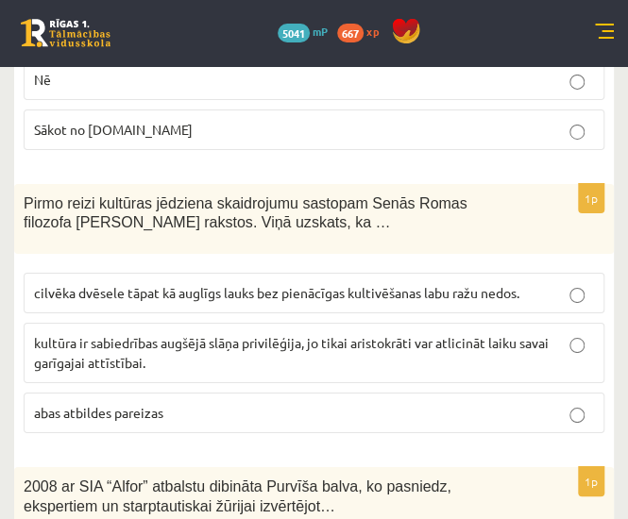
scroll to position [1649, 0]
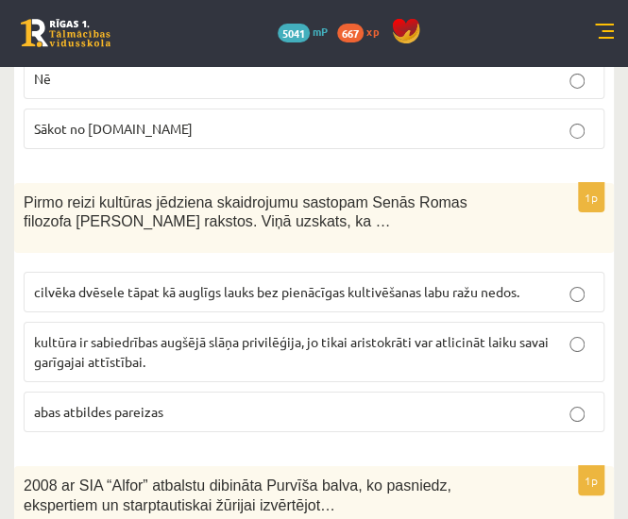
click at [424, 283] on span "cilvēka dvēsele tāpat kā auglīgs lauks bez pienācīgas kultivēšanas labu ražu ne…" at bounding box center [276, 291] width 485 height 17
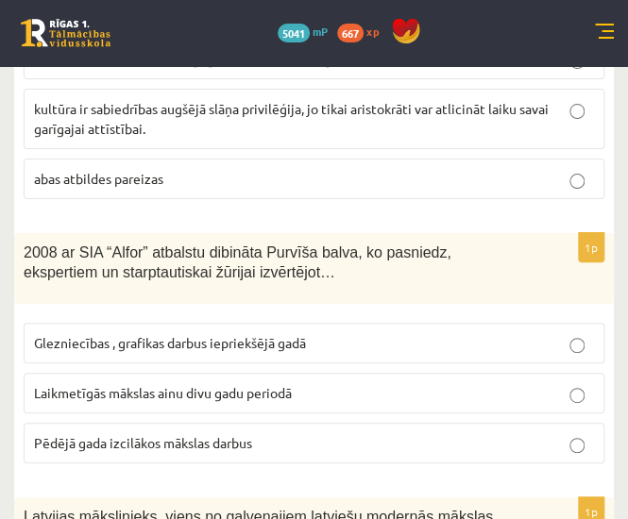
scroll to position [1885, 0]
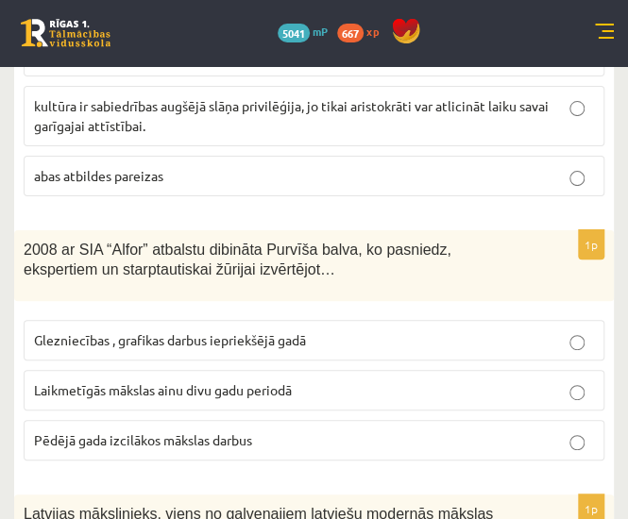
click at [364, 381] on p "Laikmetīgās mākslas ainu divu gadu periodā" at bounding box center [314, 391] width 560 height 20
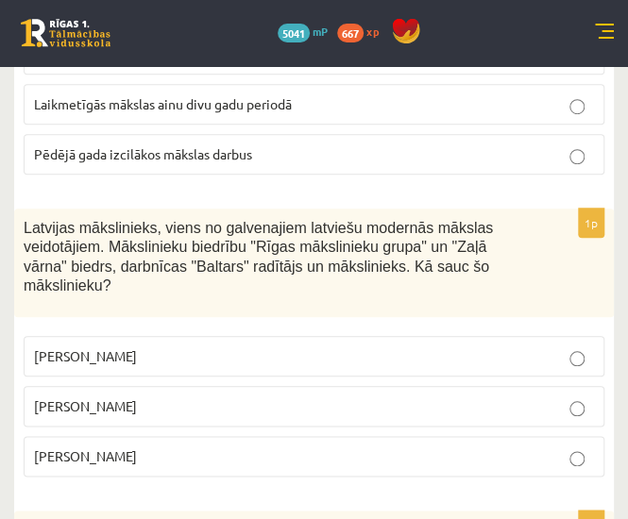
scroll to position [2176, 0]
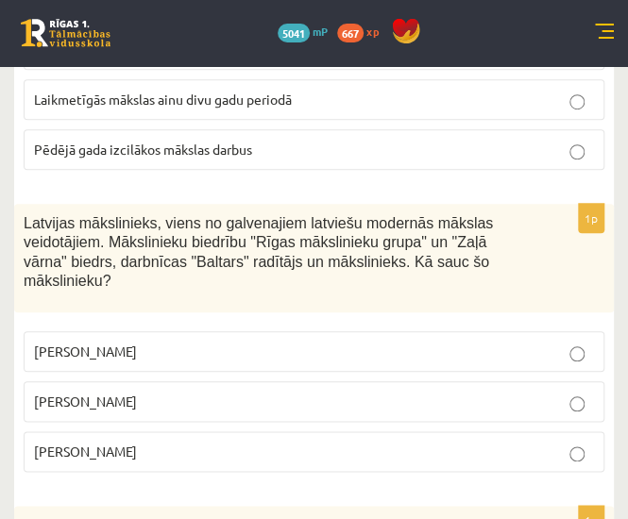
click at [364, 392] on p "Romāns Suta" at bounding box center [314, 402] width 560 height 20
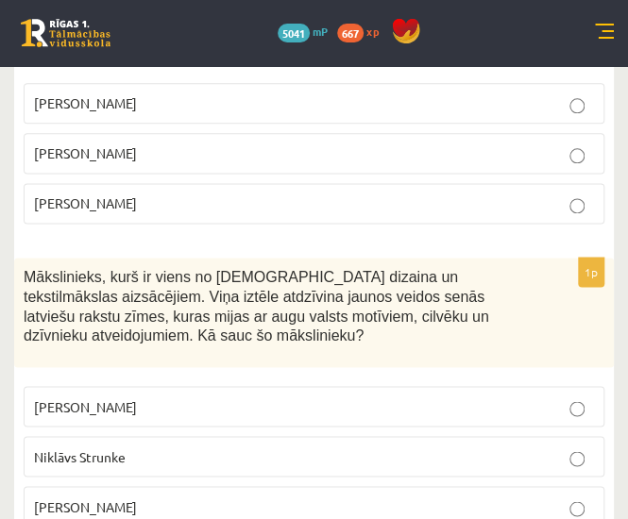
scroll to position [2425, 0]
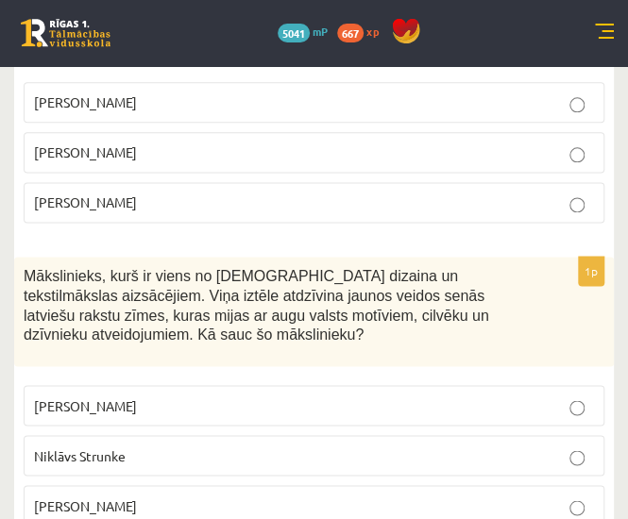
click at [361, 396] on p "Ansis Cīrulis" at bounding box center [314, 406] width 560 height 20
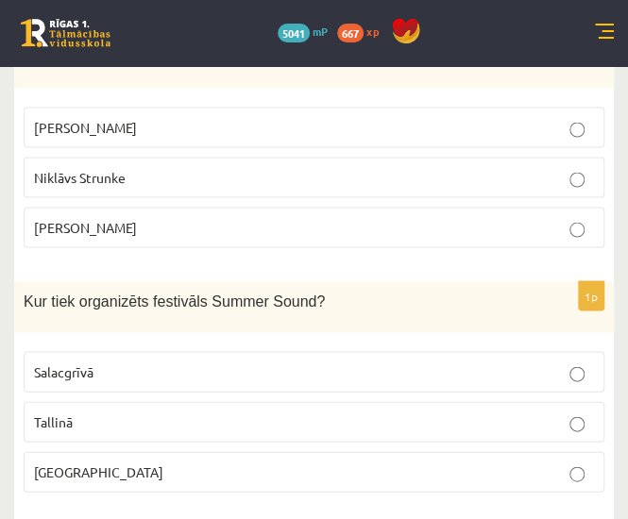
scroll to position [2707, 0]
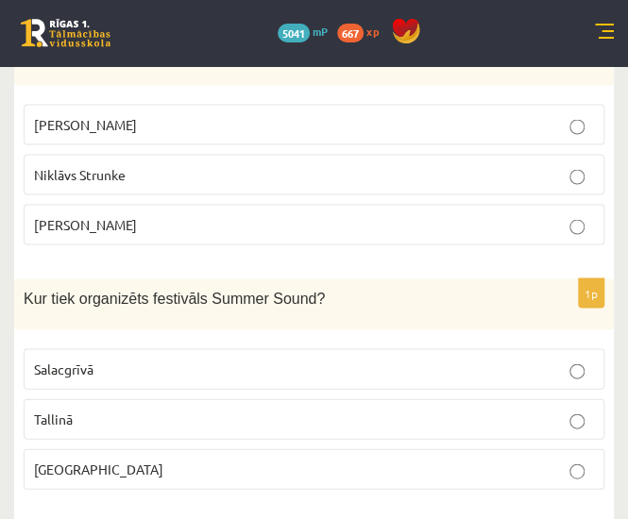
click at [353, 459] on p "Liepājā" at bounding box center [314, 469] width 560 height 20
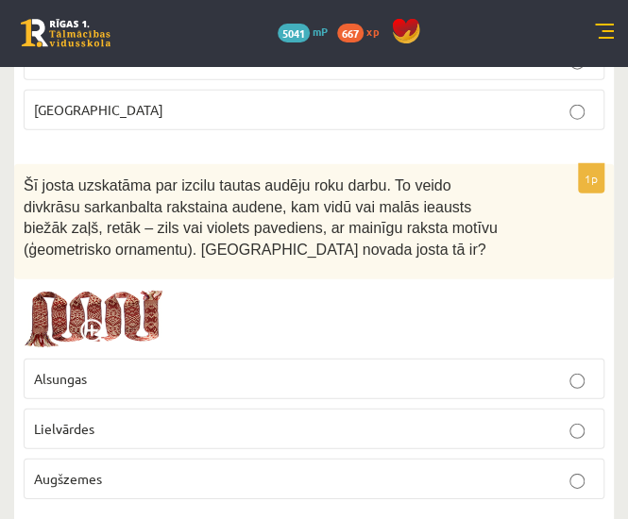
scroll to position [3072, 0]
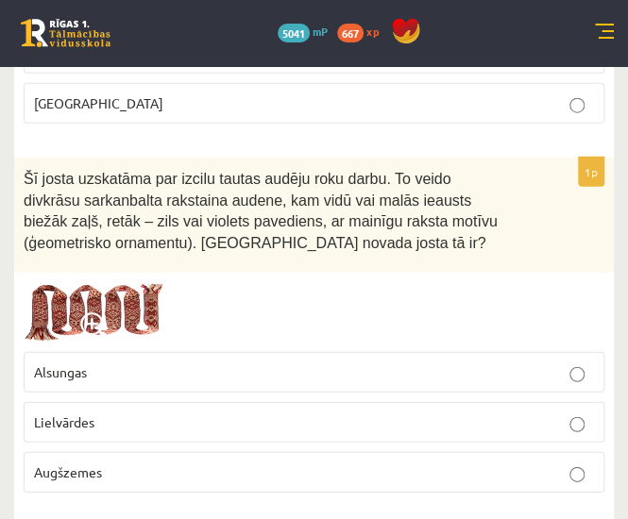
click at [537, 402] on label "Lielvārdes" at bounding box center [314, 422] width 581 height 41
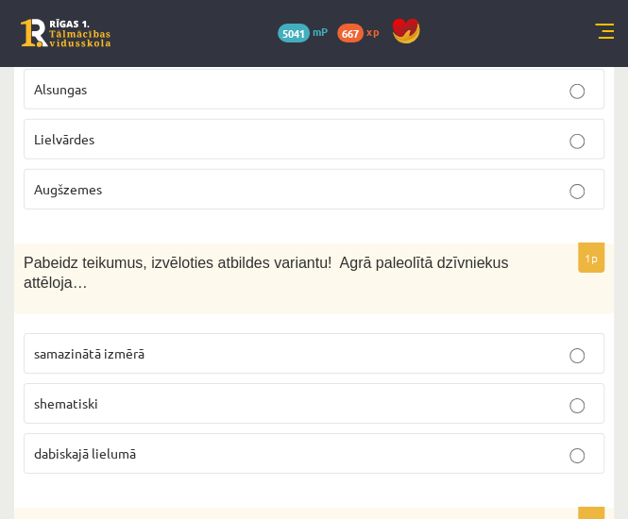
scroll to position [3356, 0]
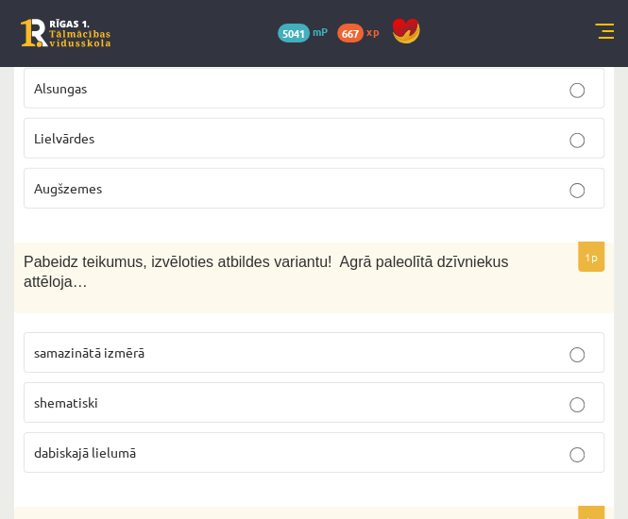
click at [471, 443] on p "dabiskajā lielumā" at bounding box center [314, 453] width 560 height 20
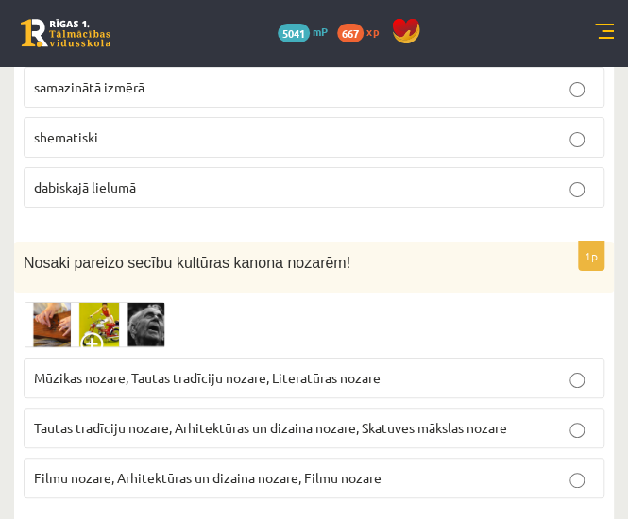
scroll to position [3623, 0]
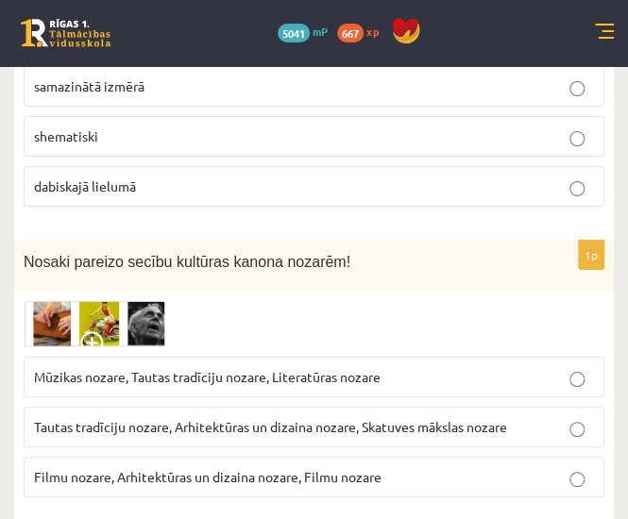
click at [472, 418] on span "Tautas tradīciju nozare, Arhitektūras un dizaina nozare, Skatuves mākslas nozare" at bounding box center [270, 426] width 473 height 17
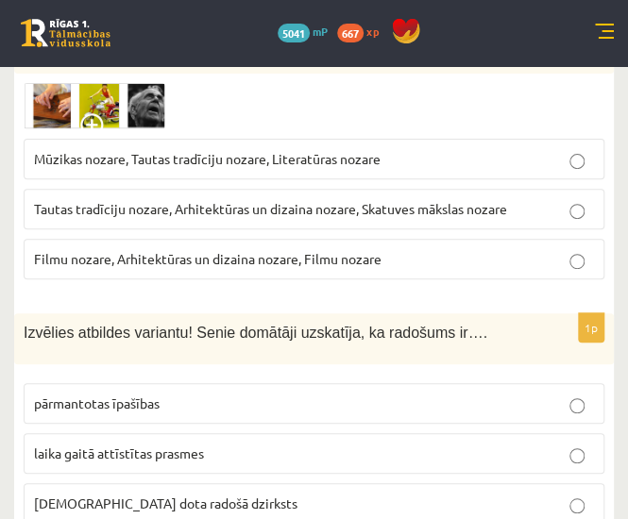
scroll to position [3855, 0]
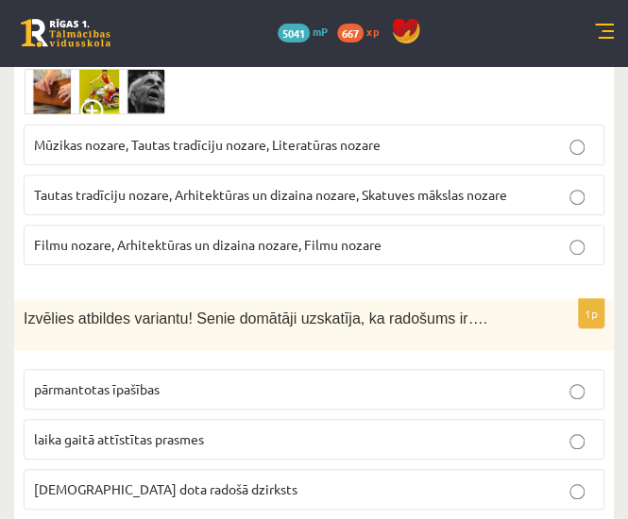
click at [348, 480] on p "dieva dota radošā dzirksts" at bounding box center [314, 490] width 560 height 20
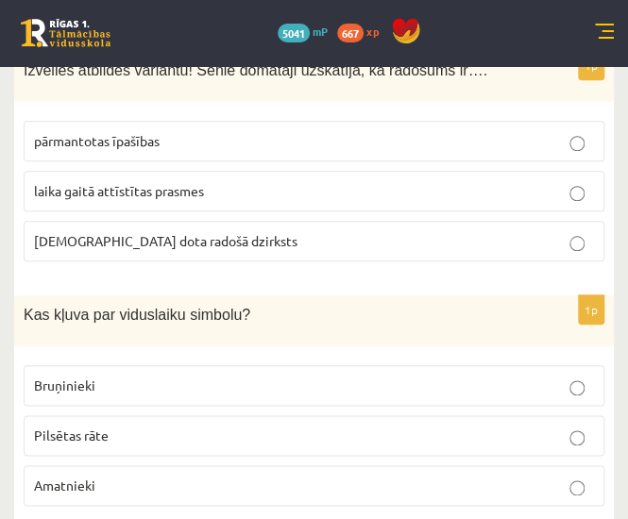
scroll to position [4116, 0]
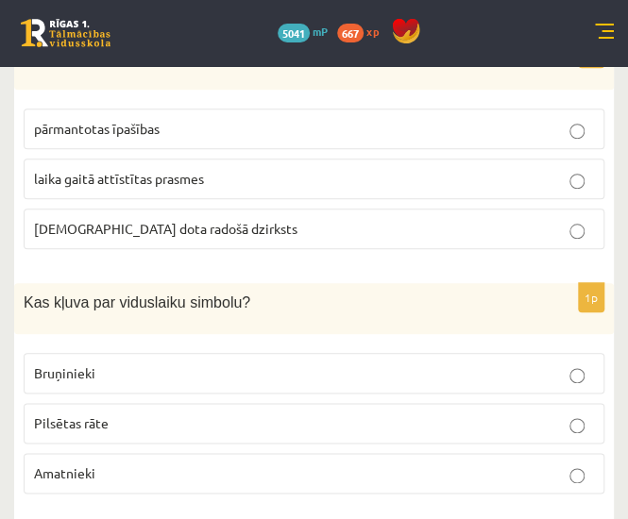
click at [553, 364] on p "Bruņinieki" at bounding box center [314, 374] width 560 height 20
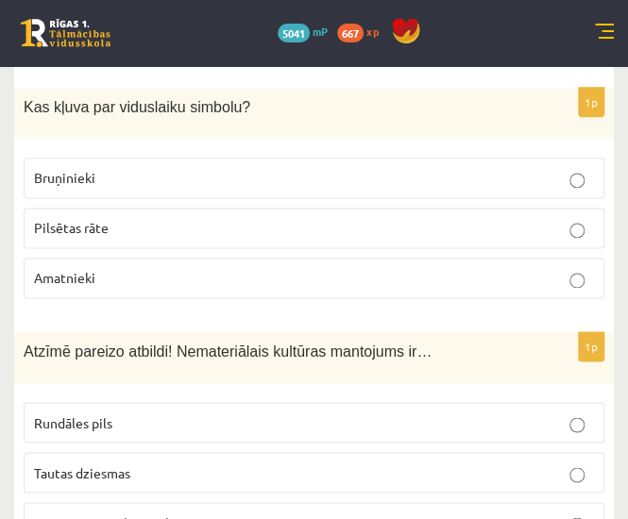
scroll to position [4320, 0]
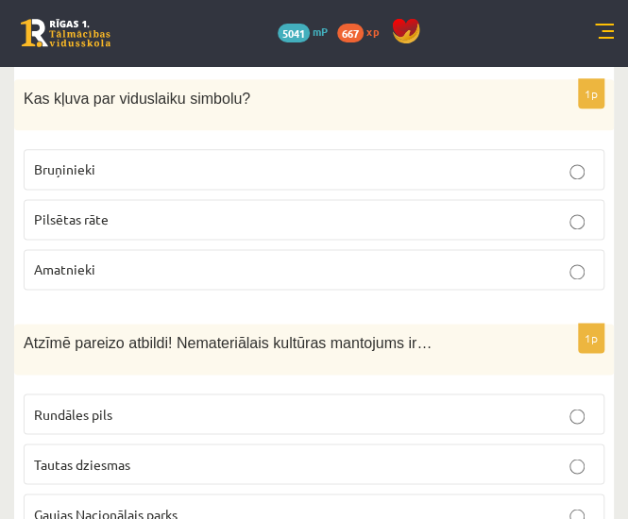
click at [517, 454] on p "Tautas dziesmas" at bounding box center [314, 464] width 560 height 20
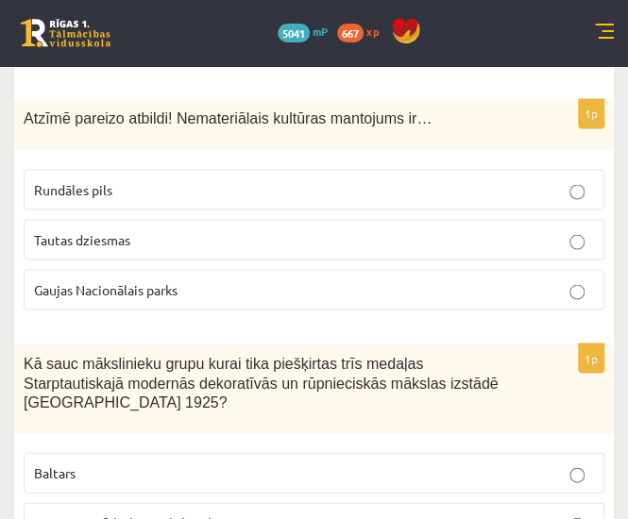
scroll to position [4548, 0]
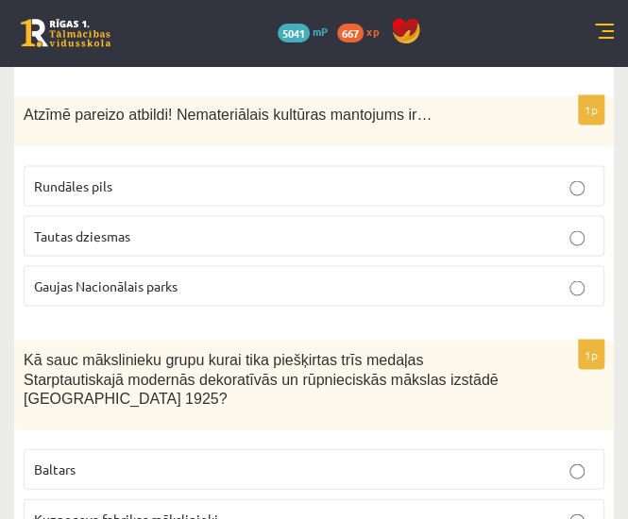
click at [515, 459] on p "Baltars" at bounding box center [314, 469] width 560 height 20
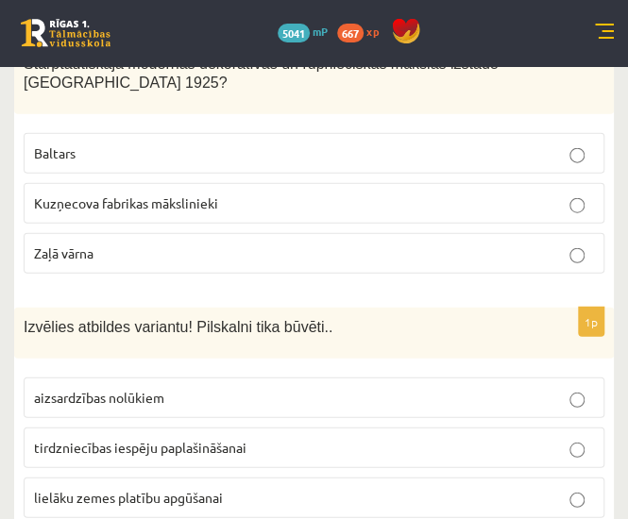
scroll to position [4866, 0]
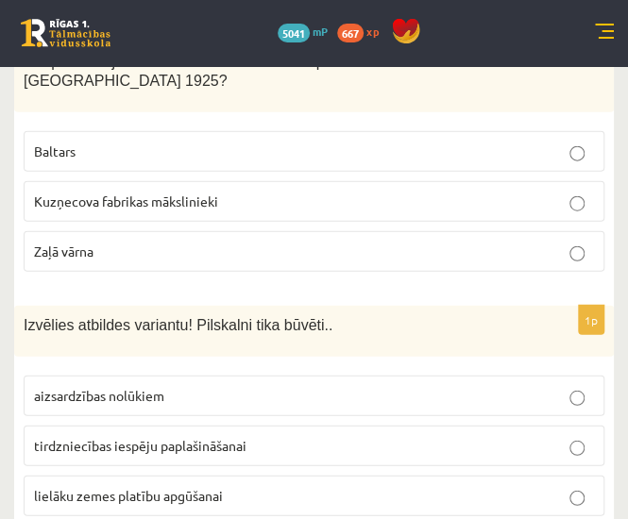
click at [506, 376] on label "aizsardzības nolūkiem" at bounding box center [314, 396] width 581 height 41
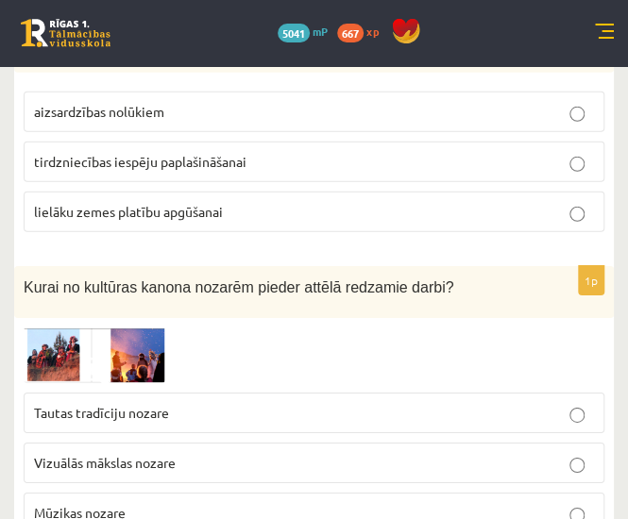
scroll to position [5157, 0]
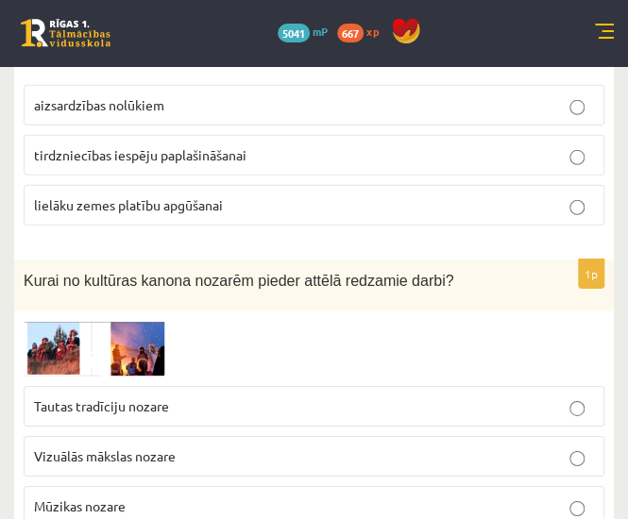
click at [451, 447] on p "Vizuālās mākslas nozare" at bounding box center [314, 457] width 560 height 20
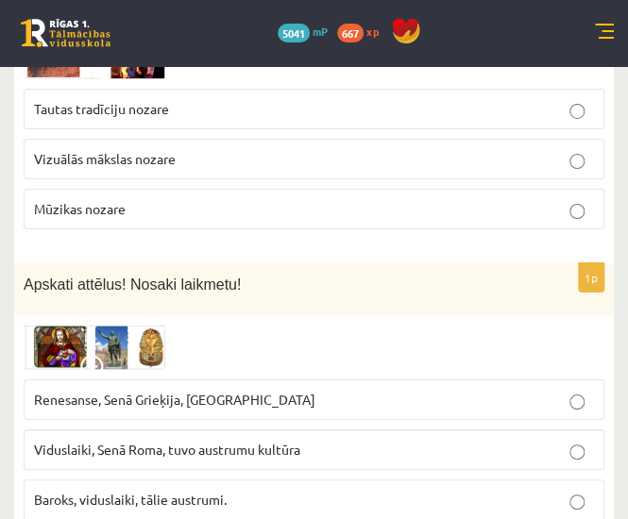
scroll to position [5459, 0]
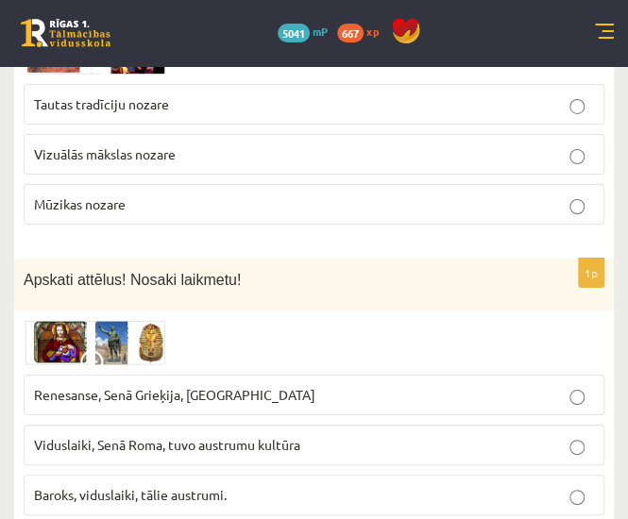
click at [366, 375] on label "Renesanse, Senā Grieķija, Ēģipte" at bounding box center [314, 395] width 581 height 41
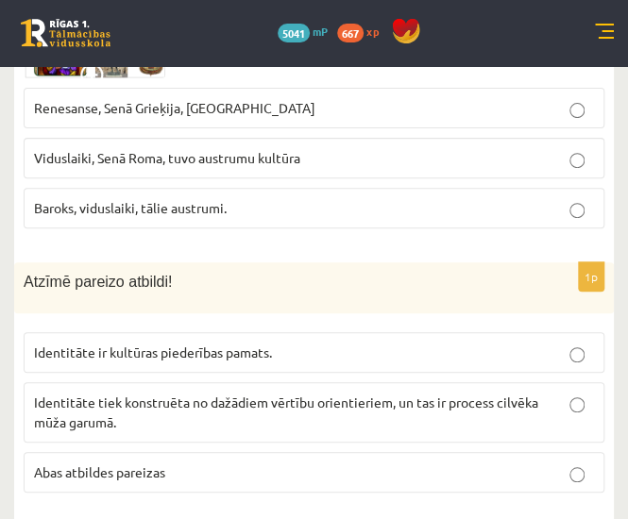
scroll to position [5747, 0]
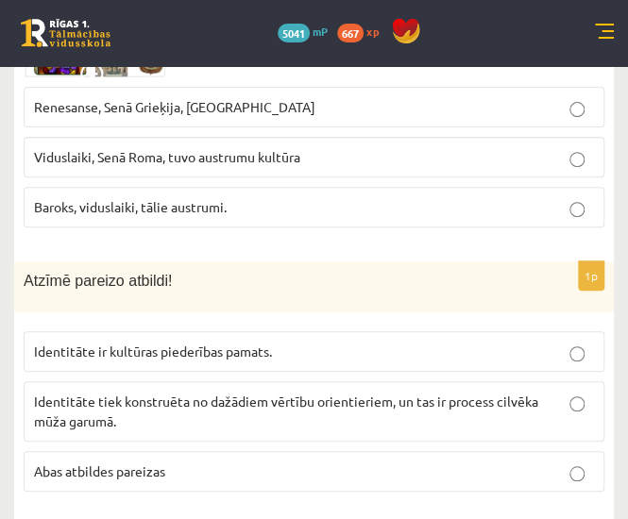
click at [480, 462] on p "Abas atbildes pareizas" at bounding box center [314, 472] width 560 height 20
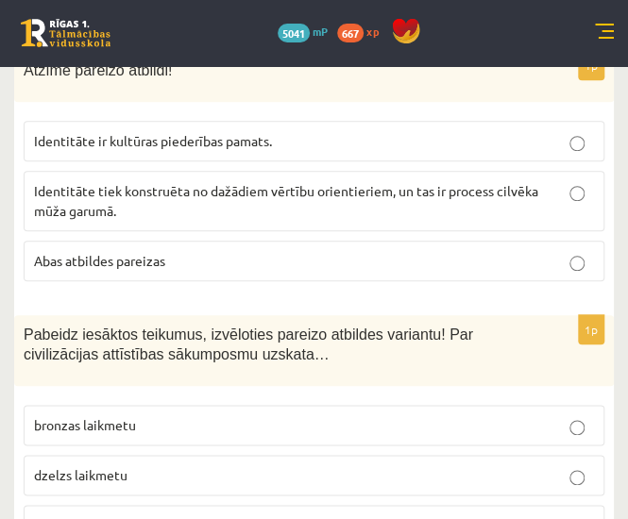
scroll to position [5959, 0]
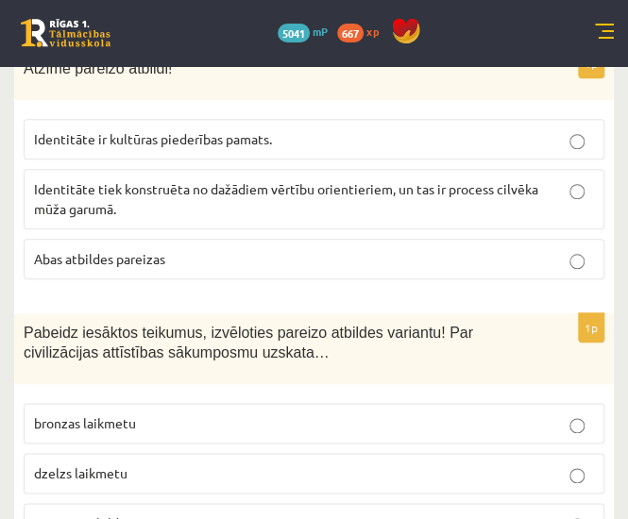
click at [494, 514] on p "neviena atbilde nav pareiza" at bounding box center [314, 524] width 560 height 20
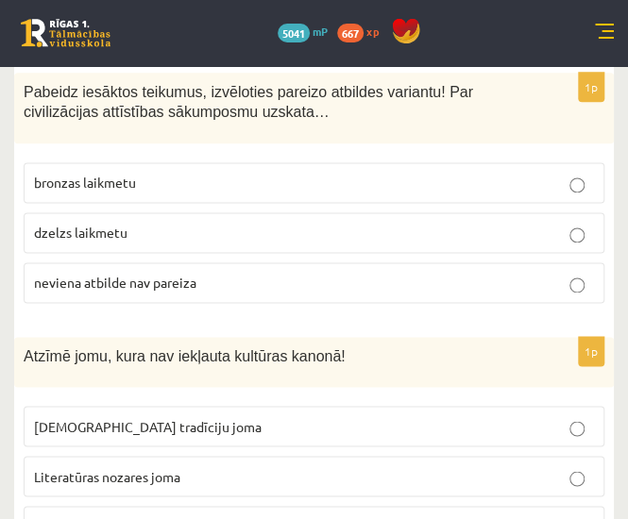
scroll to position [6201, 0]
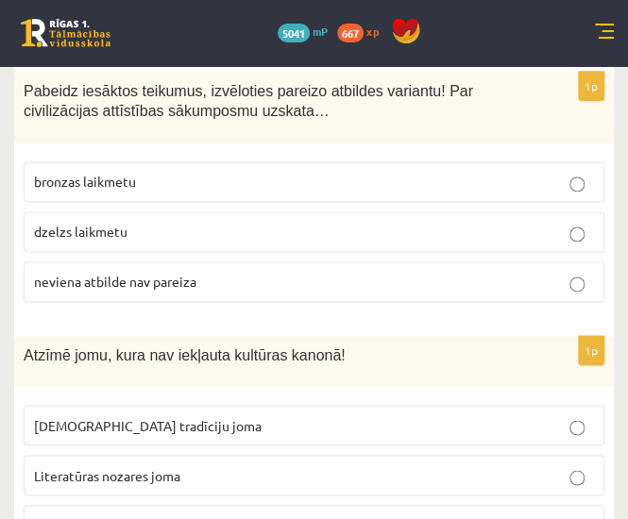
click at [440, 516] on p "Laikmetīgās mākslas nozares joma" at bounding box center [314, 526] width 560 height 20
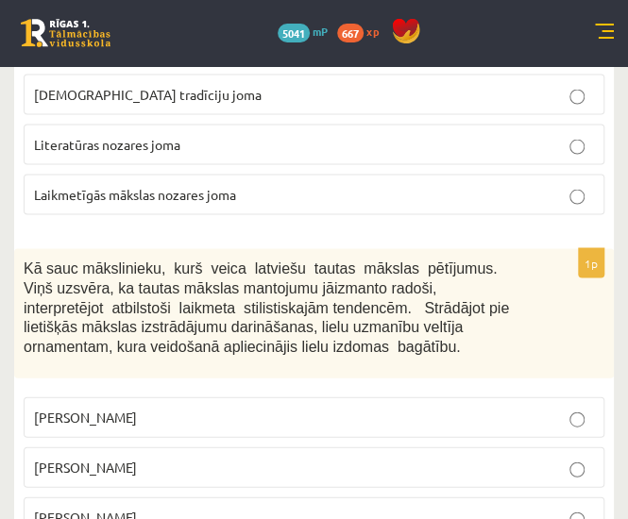
scroll to position [6537, 0]
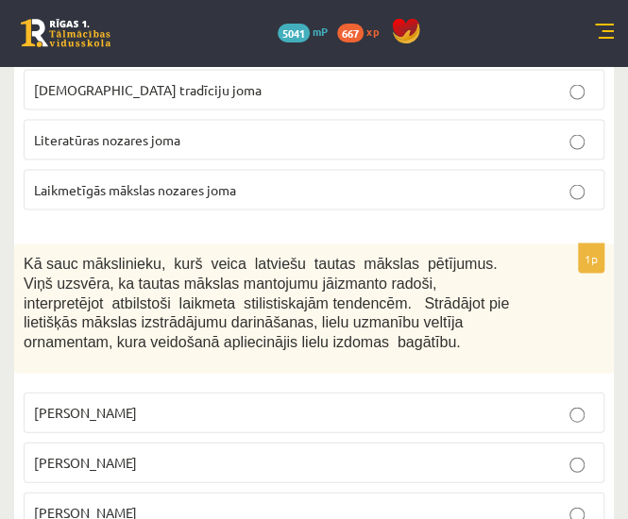
click at [503, 452] on p "Jūlijs Madernieks" at bounding box center [314, 462] width 560 height 20
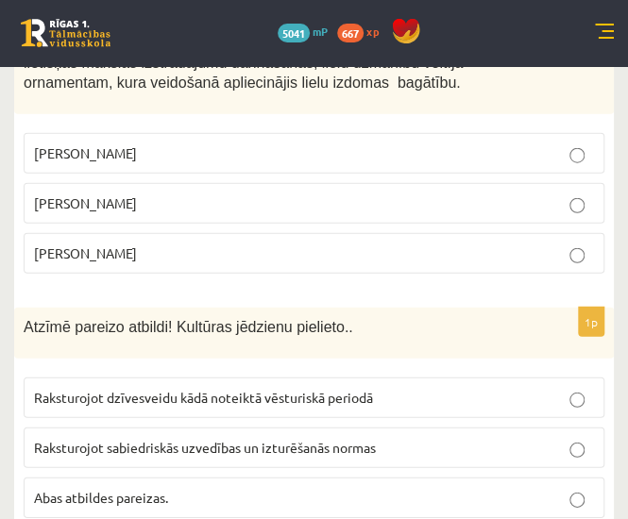
scroll to position [6802, 0]
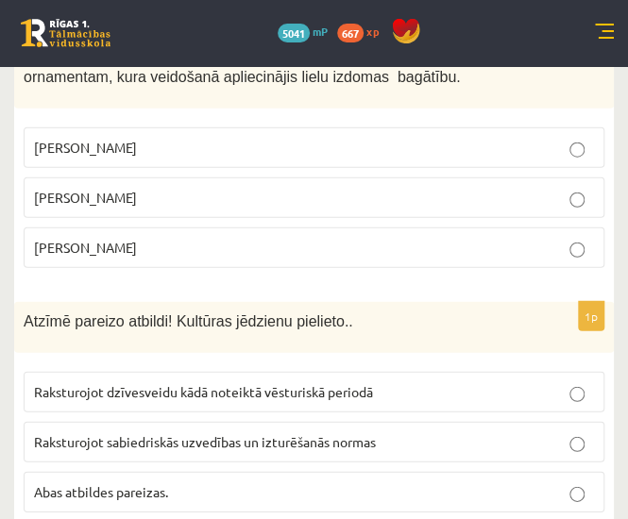
click at [495, 483] on p "Abas atbildes pareizas." at bounding box center [314, 493] width 560 height 20
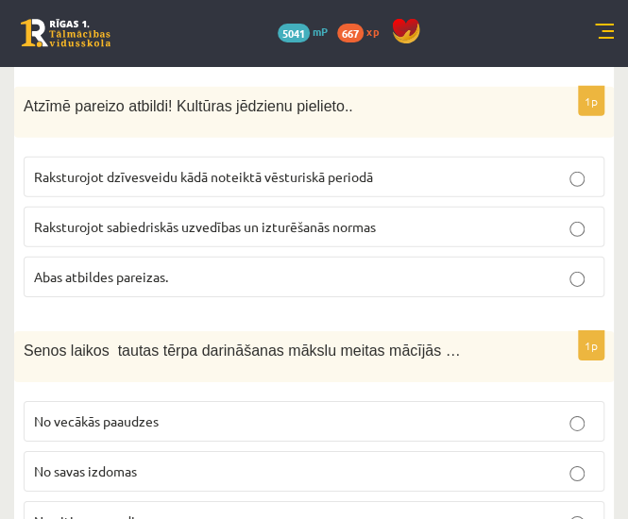
scroll to position [7018, 0]
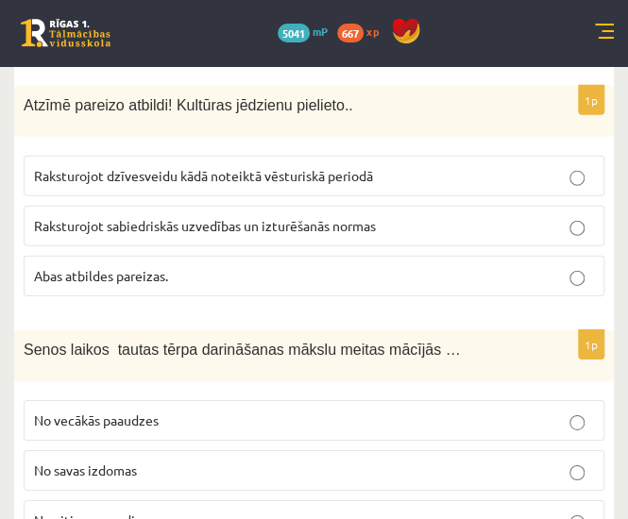
click at [451, 400] on label "No vecākās paaudzes" at bounding box center [314, 420] width 581 height 41
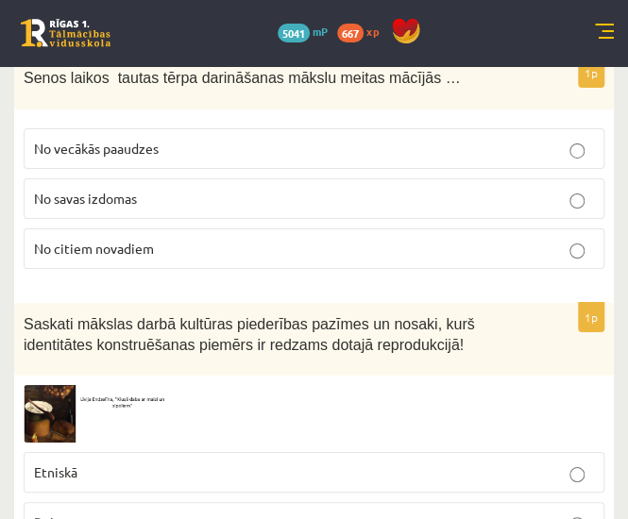
scroll to position [7296, 0]
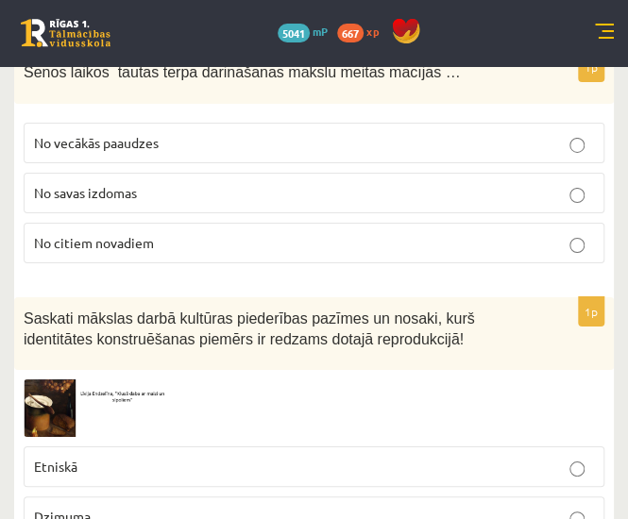
click at [531, 457] on p "Etniskā" at bounding box center [314, 467] width 560 height 20
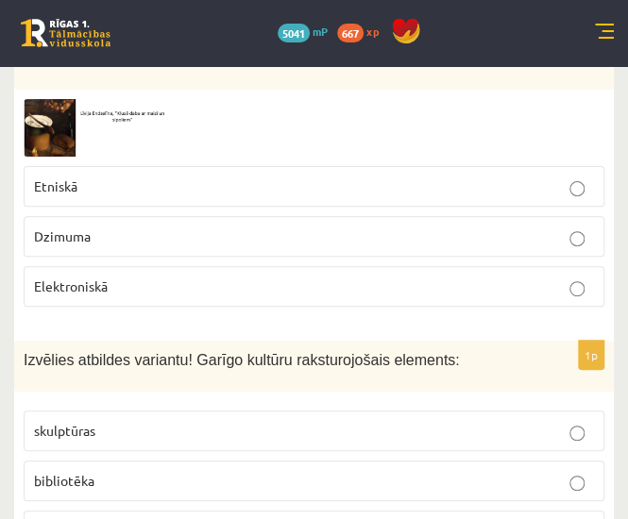
scroll to position [7581, 0]
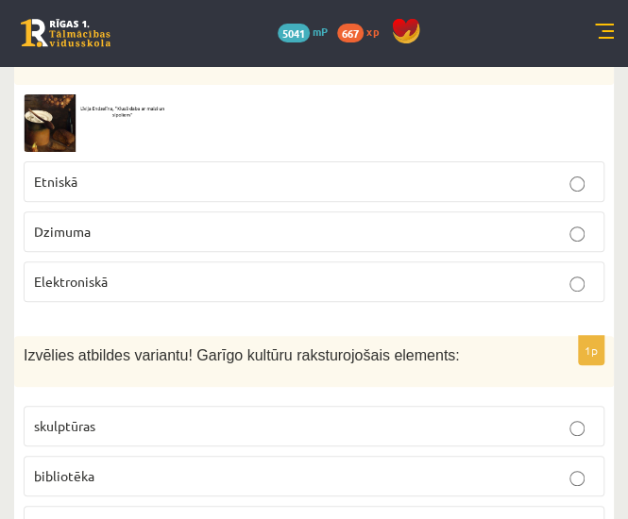
click at [527, 467] on p "bibliotēka" at bounding box center [314, 477] width 560 height 20
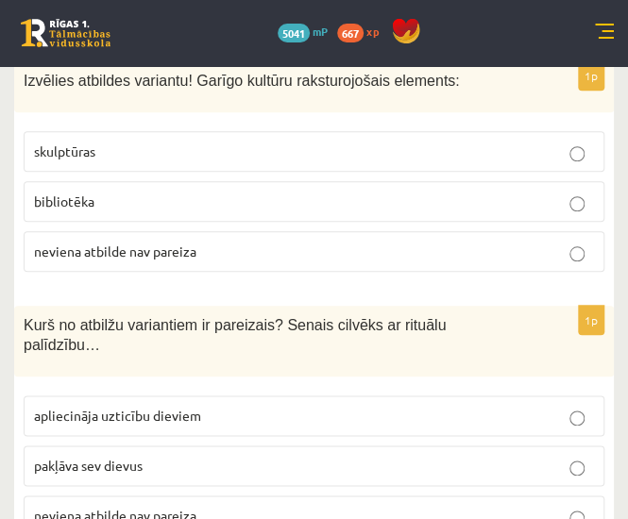
scroll to position [7857, 0]
click at [489, 395] on label "apliecināja uzticību dieviem" at bounding box center [314, 415] width 581 height 41
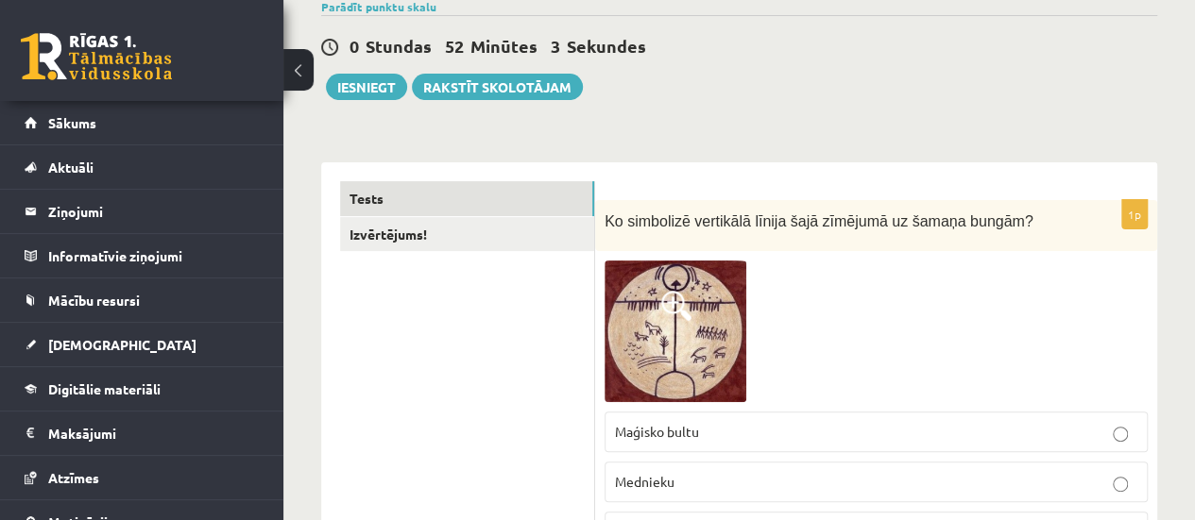
scroll to position [170, 0]
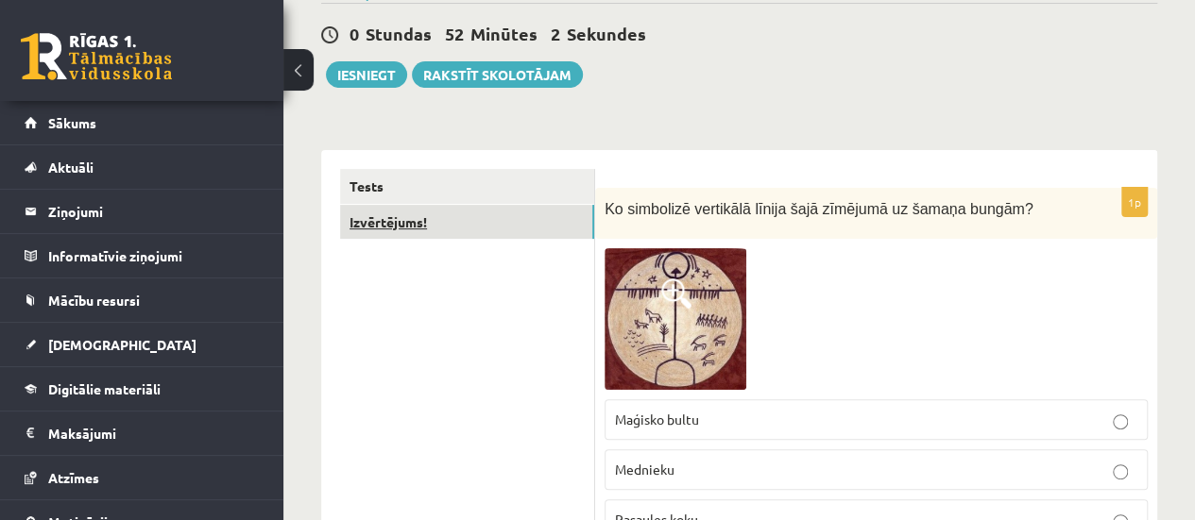
click at [397, 220] on link "Izvērtējums!" at bounding box center [467, 222] width 254 height 35
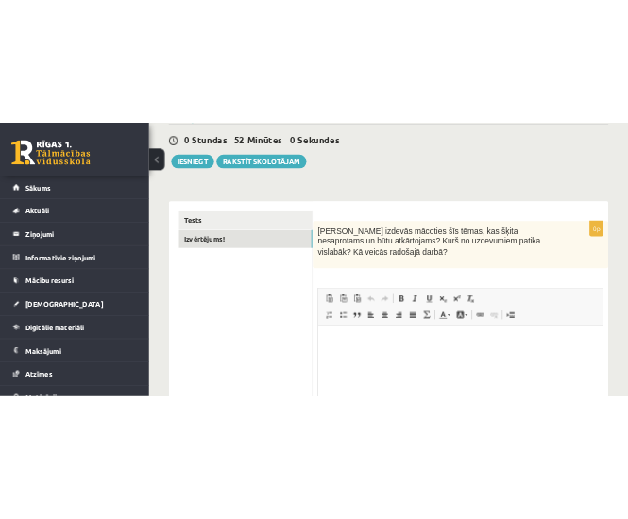
scroll to position [0, 0]
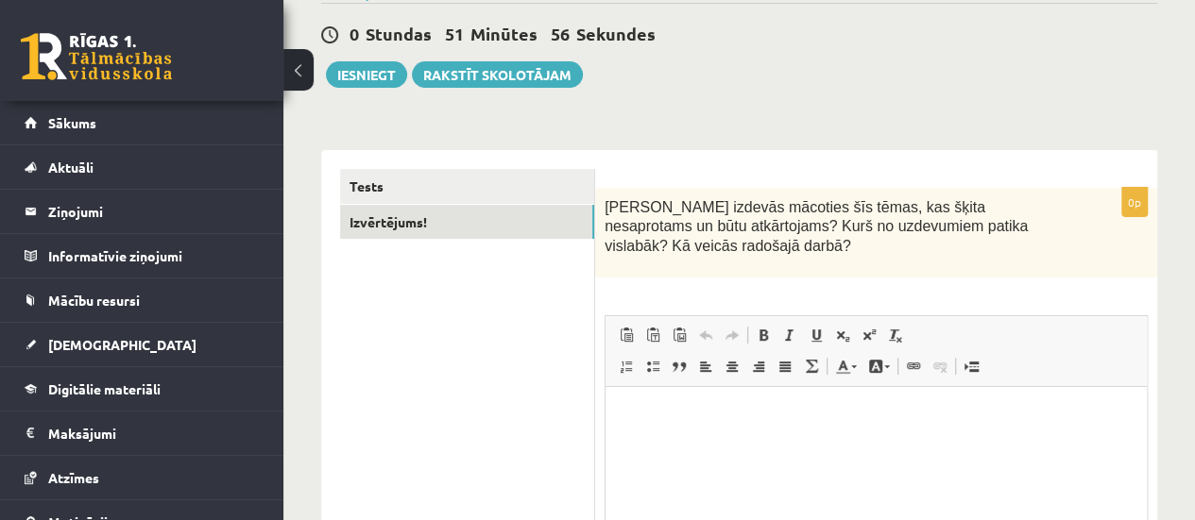
click at [617, 207] on span "Kas izdevās mācoties šīs tēmas, kas šķita nesaprotams un būtu atkārtojams? Kurš…" at bounding box center [815, 226] width 423 height 55
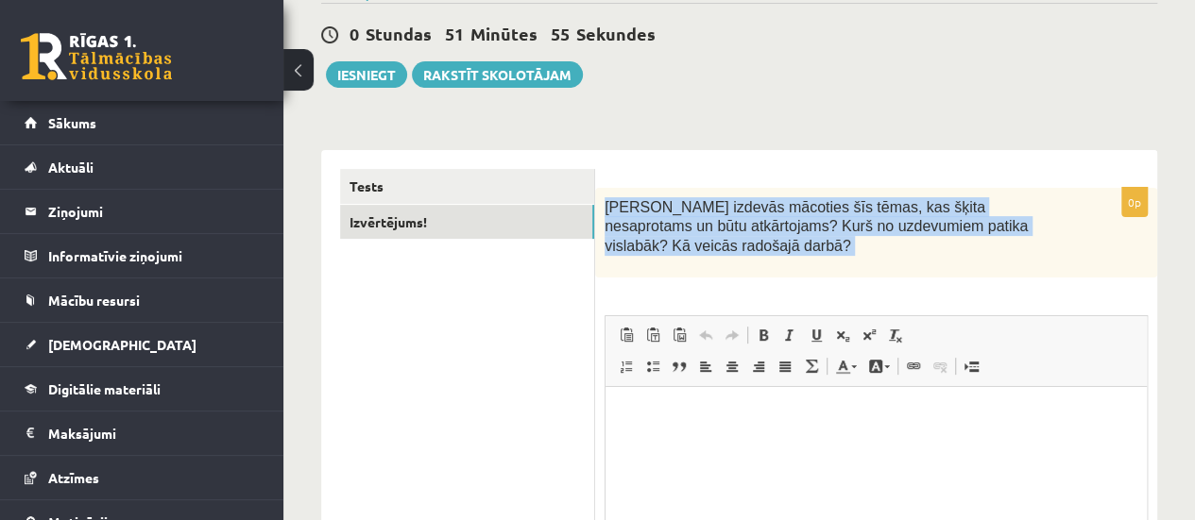
click at [617, 207] on span "Kas izdevās mācoties šīs tēmas, kas šķita nesaprotams un būtu atkārtojams? Kurš…" at bounding box center [815, 226] width 423 height 55
click at [615, 203] on span "Kas izdevās mācoties šīs tēmas, kas šķita nesaprotams un būtu atkārtojams? Kurš…" at bounding box center [815, 226] width 423 height 55
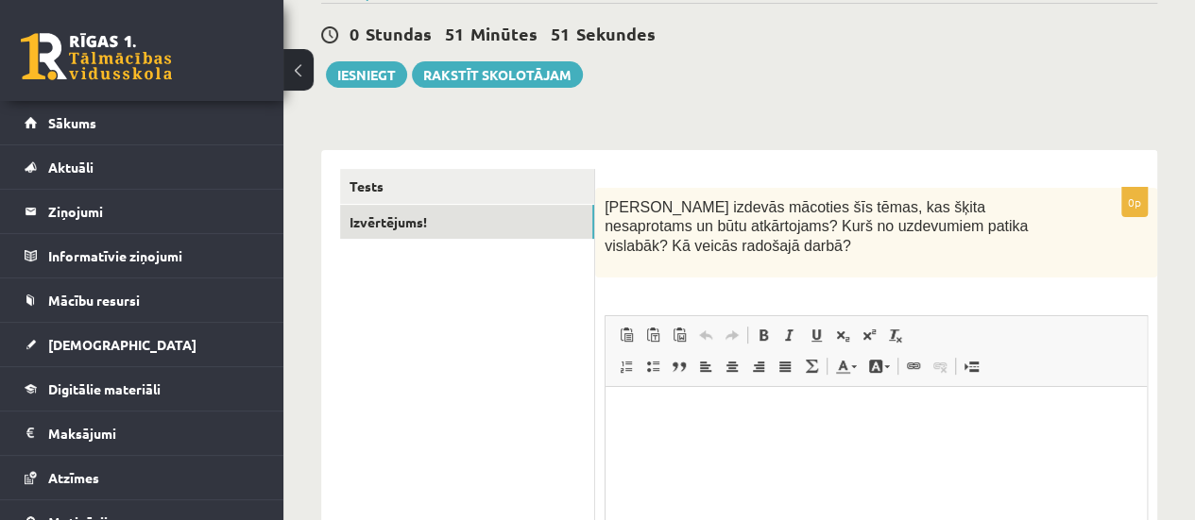
click at [615, 203] on span "Kas izdevās mācoties šīs tēmas, kas šķita nesaprotams un būtu atkārtojams? Kurš…" at bounding box center [815, 226] width 423 height 55
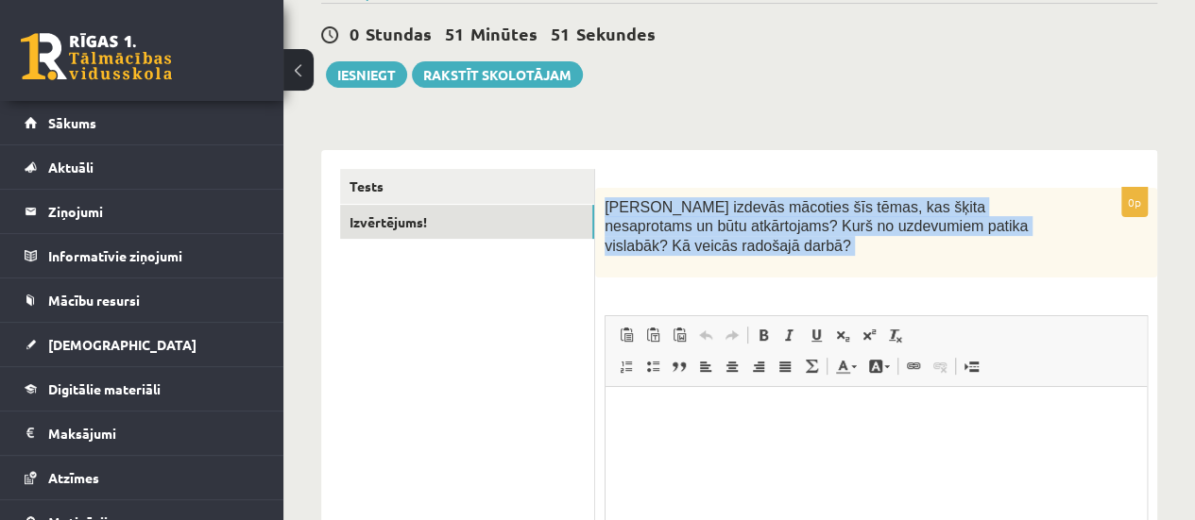
click at [615, 203] on span "Kas izdevās mācoties šīs tēmas, kas šķita nesaprotams un būtu atkārtojams? Kurš…" at bounding box center [815, 226] width 423 height 55
copy div "Kas izdevās mācoties šīs tēmas, kas šķita nesaprotams un būtu atkārtojams? Kurš…"
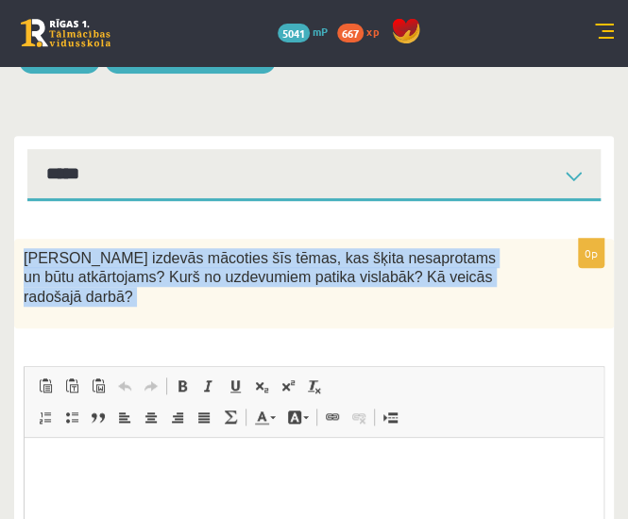
click at [540, 271] on div "Kas izdevās mācoties šīs tēmas, kas šķita nesaprotams un būtu atkārtojams? Kurš…" at bounding box center [314, 284] width 600 height 90
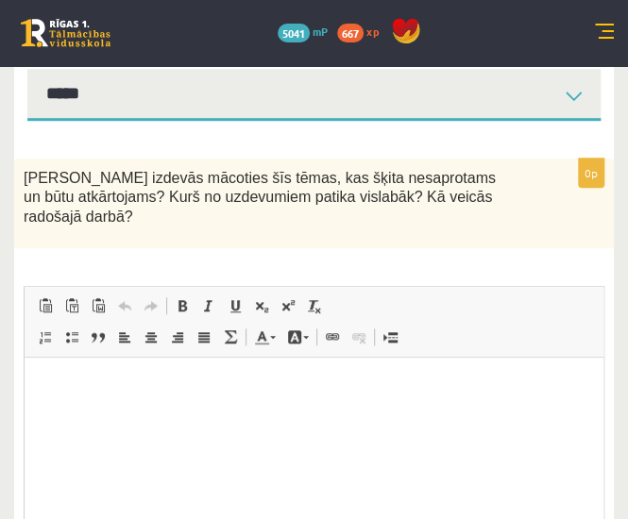
scroll to position [251, 0]
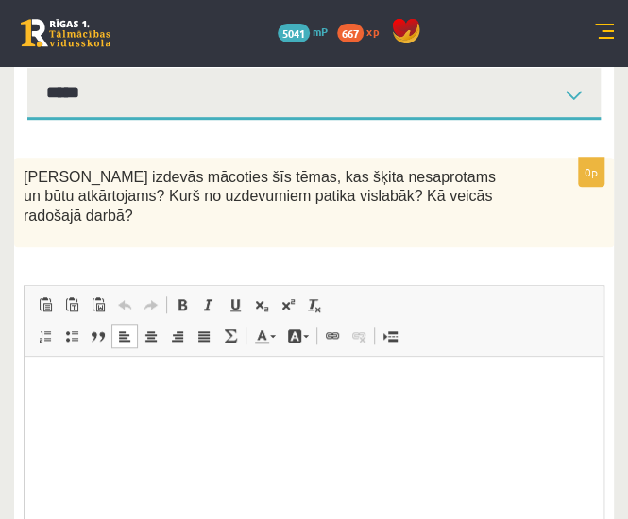
click at [458, 375] on p "Rich Text Editor, wiswyg-editor-user-answer-47433893080240" at bounding box center [313, 385] width 541 height 20
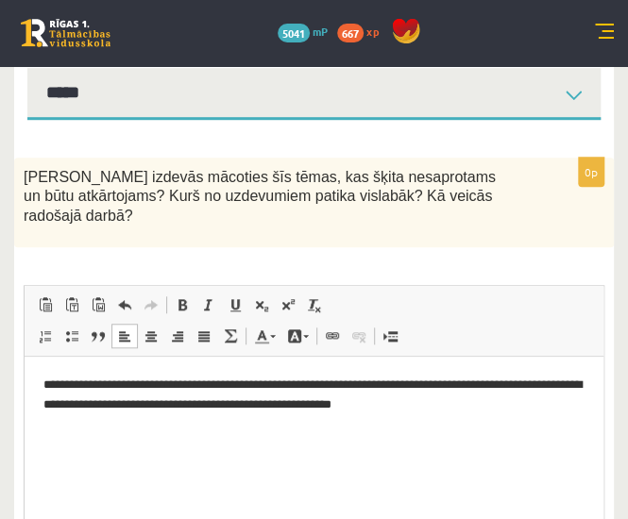
click at [153, 440] on p "Rich Text Editor, wiswyg-editor-user-answer-47433893080240" at bounding box center [313, 437] width 541 height 20
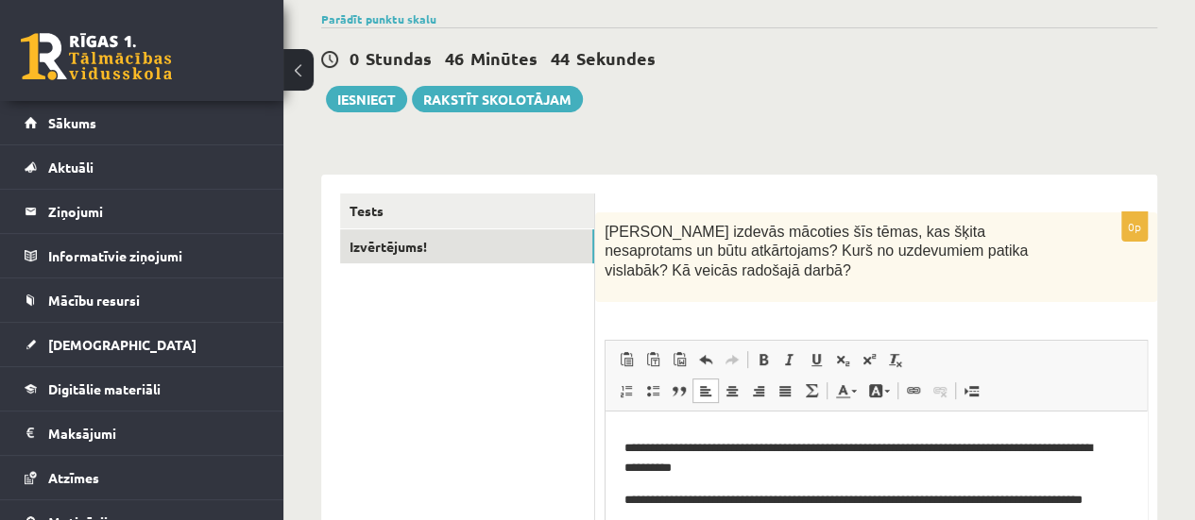
scroll to position [144, 0]
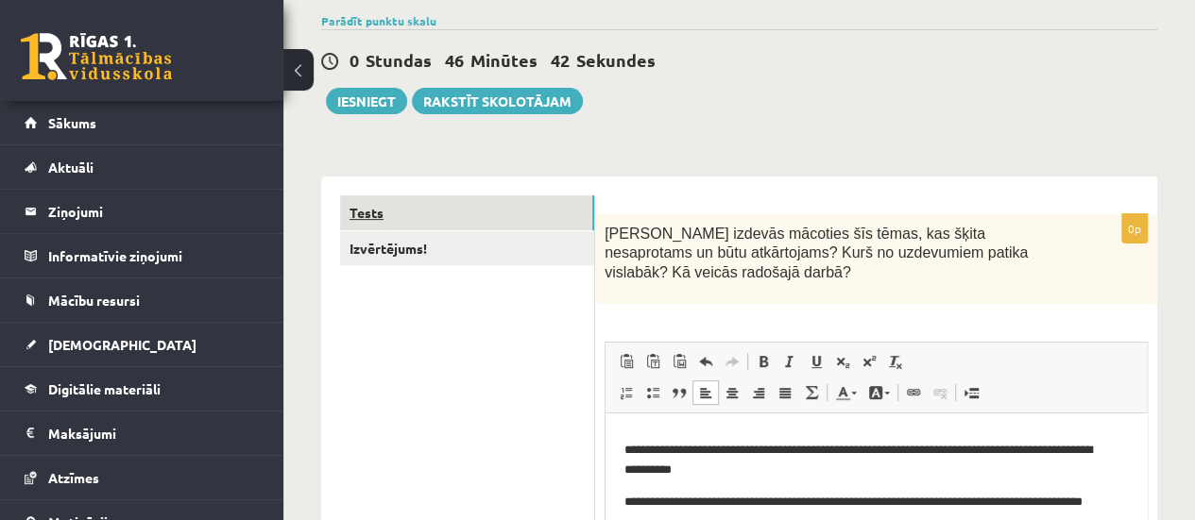
click at [378, 212] on link "Tests" at bounding box center [467, 212] width 254 height 35
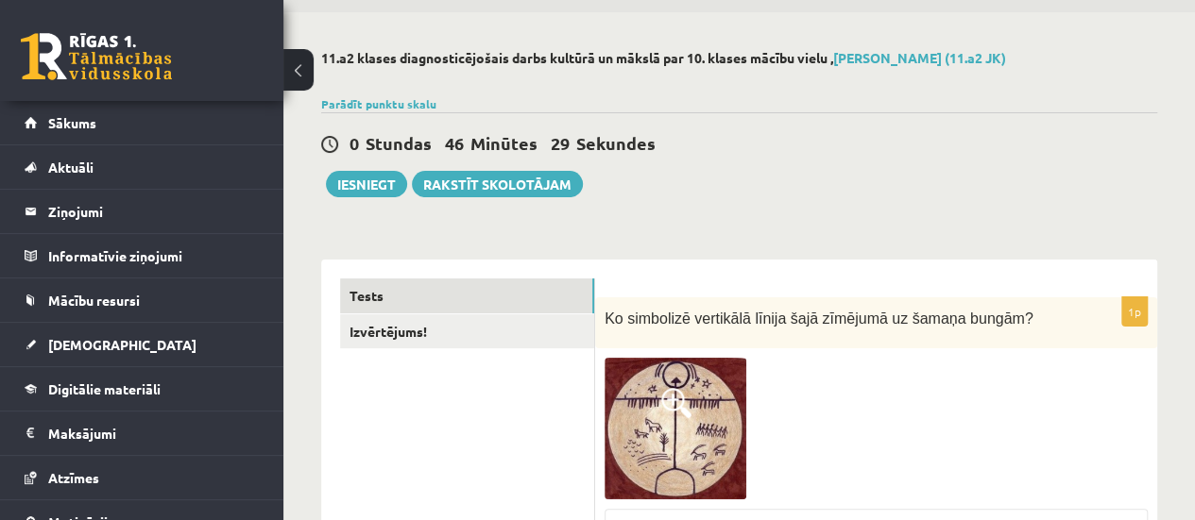
scroll to position [0, 0]
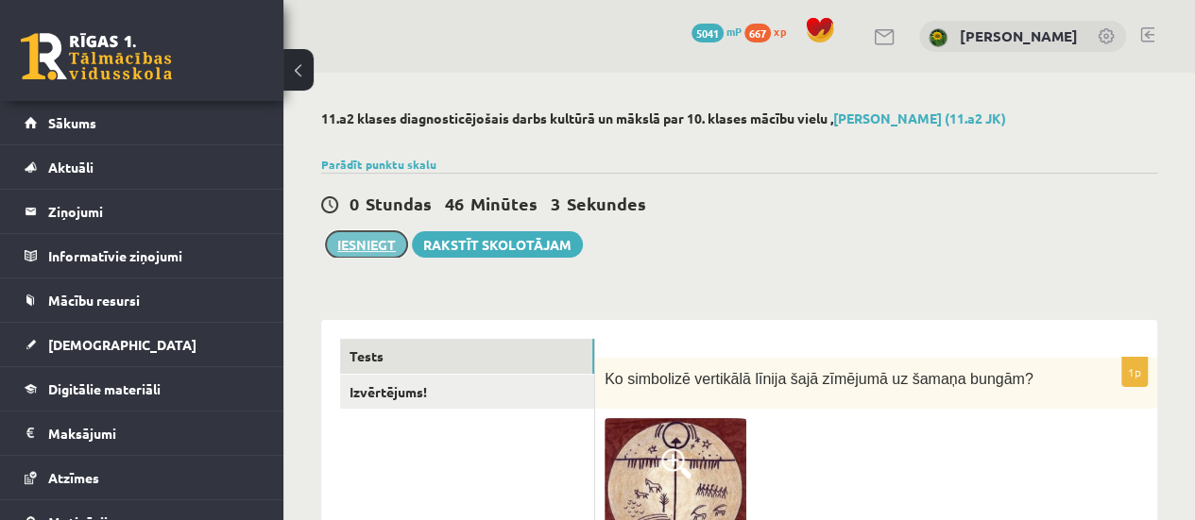
click at [376, 236] on button "Iesniegt" at bounding box center [366, 244] width 81 height 26
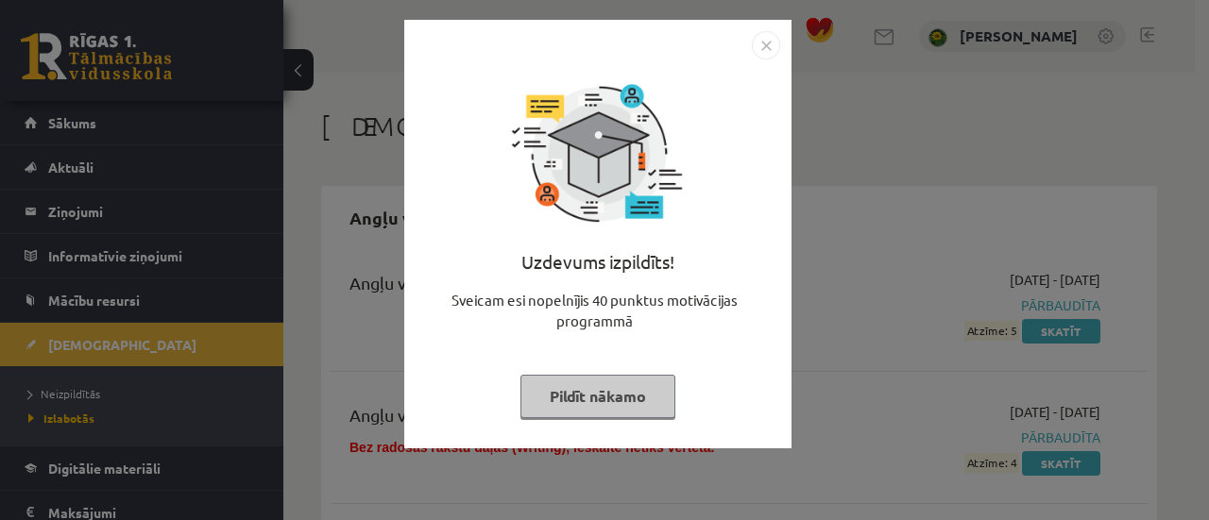
click at [761, 41] on img "Close" at bounding box center [766, 45] width 28 height 28
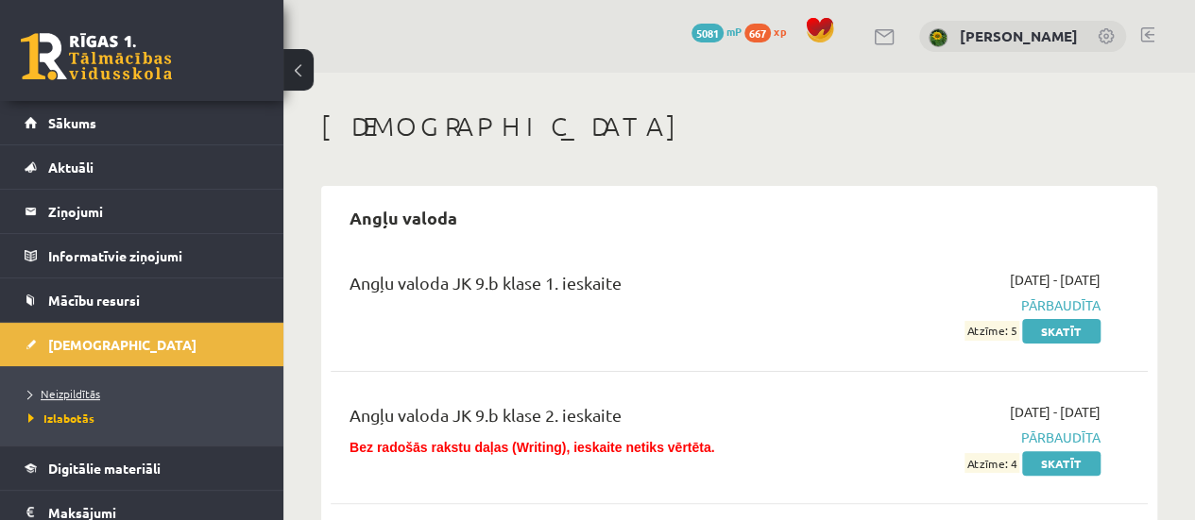
click at [76, 394] on span "Neizpildītās" at bounding box center [64, 393] width 72 height 15
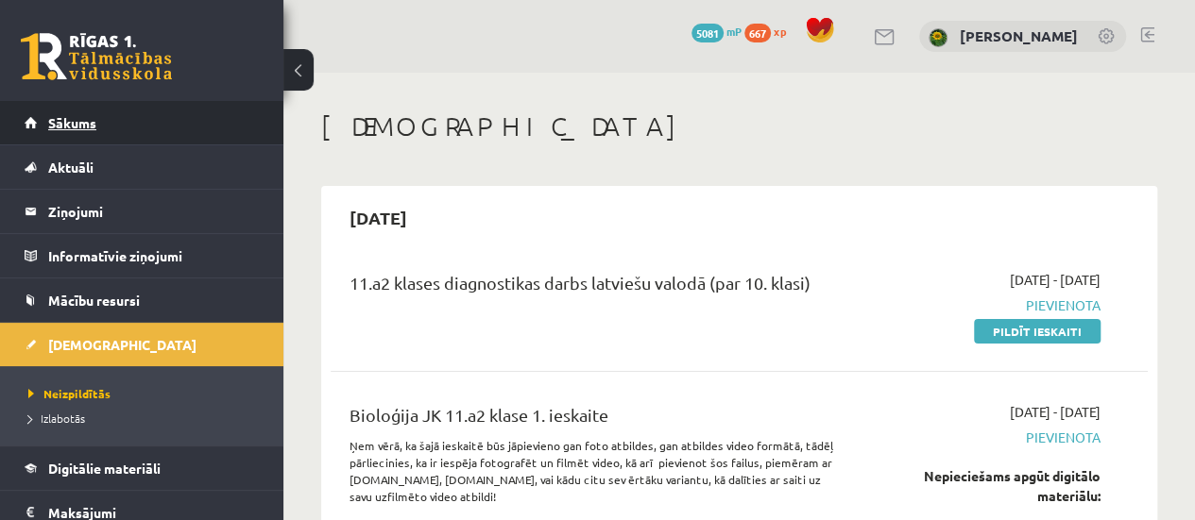
click at [79, 120] on span "Sākums" at bounding box center [72, 122] width 48 height 17
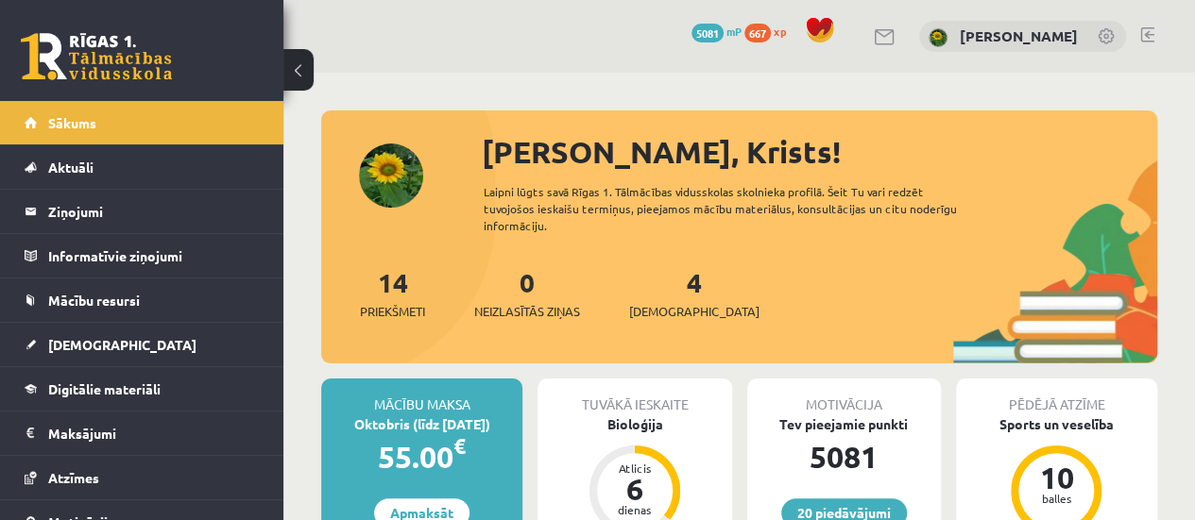
click at [1138, 34] on div "20 Dāvanas 5081 mP 667 xp Krists Ozols" at bounding box center [738, 36] width 911 height 73
click at [1143, 30] on link at bounding box center [1147, 34] width 14 height 15
